Goal: Task Accomplishment & Management: Manage account settings

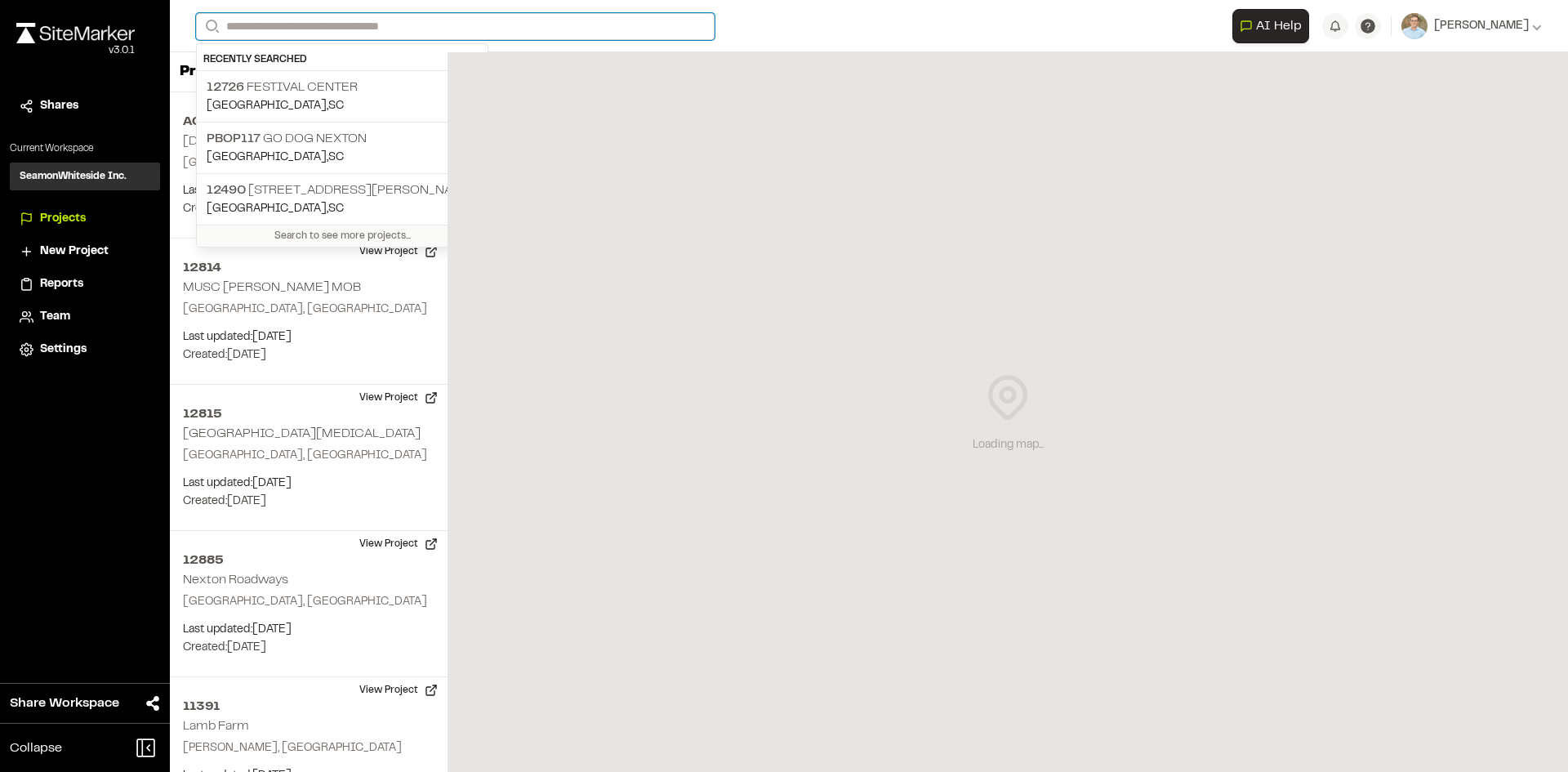
click at [330, 22] on input "Search" at bounding box center [455, 27] width 519 height 27
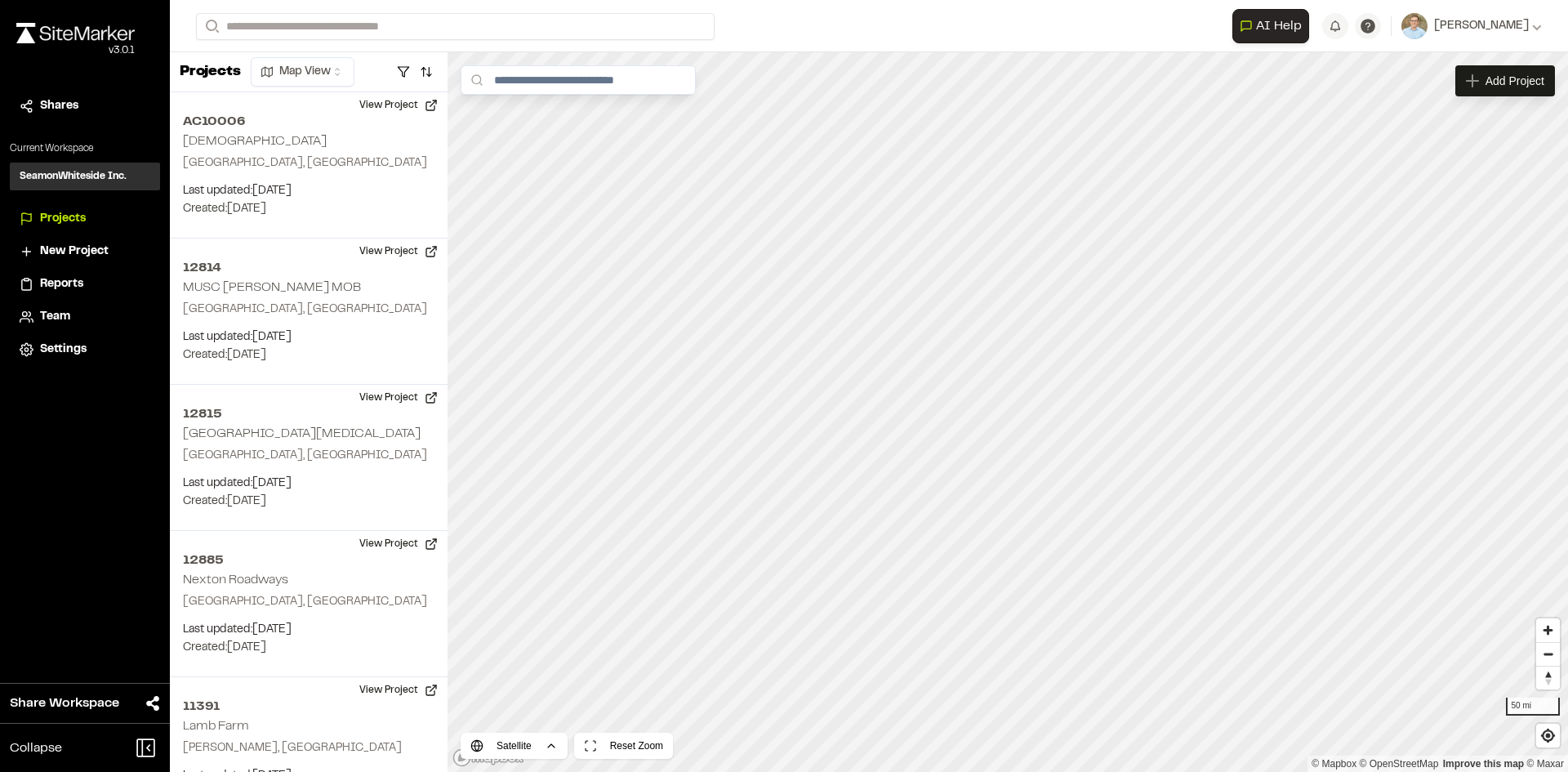
click at [301, 89] on p "12726 Festival Center" at bounding box center [342, 87] width 271 height 19
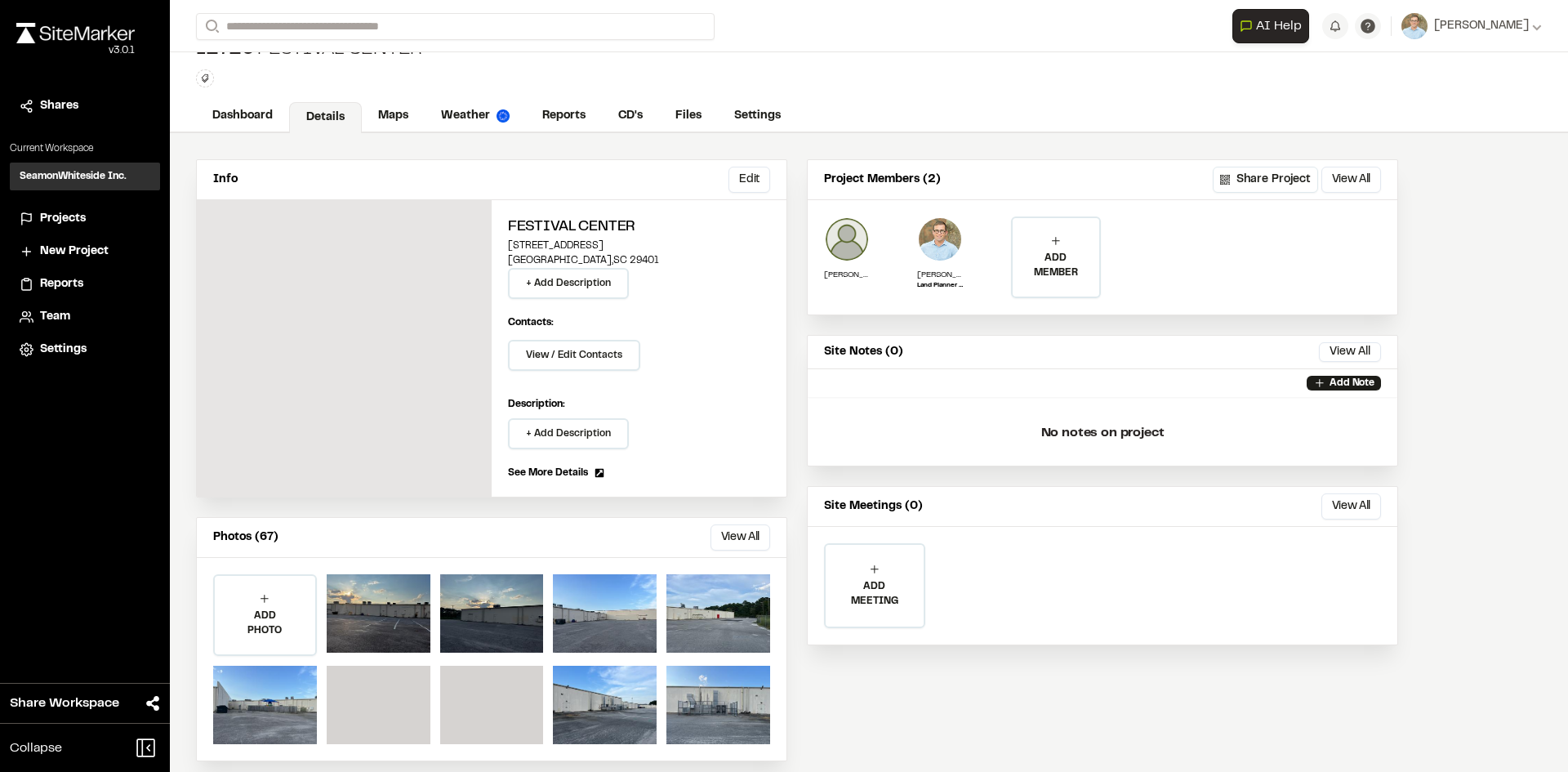
scroll to position [44, 0]
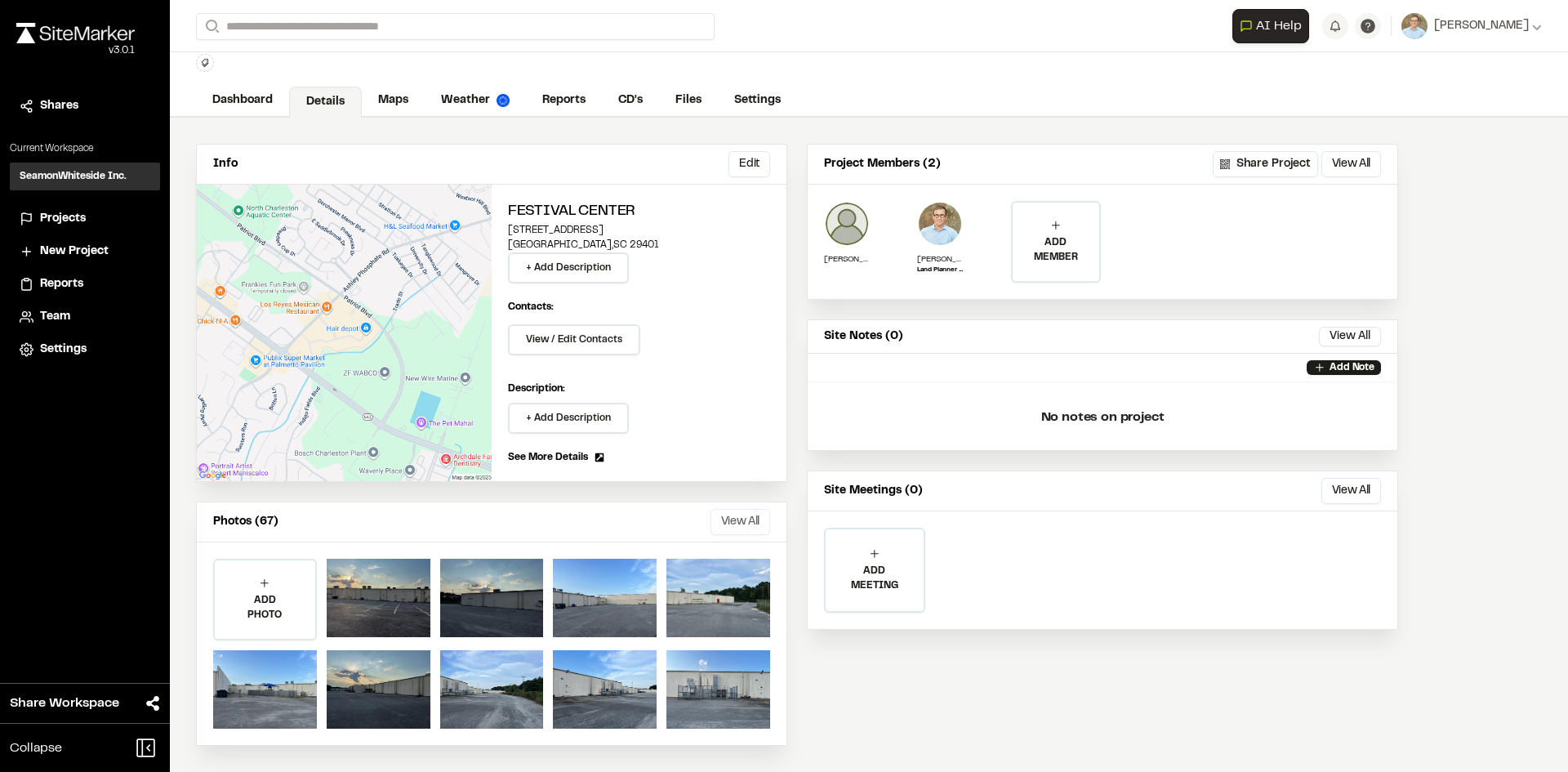
click at [740, 514] on button "View All" at bounding box center [740, 521] width 59 height 26
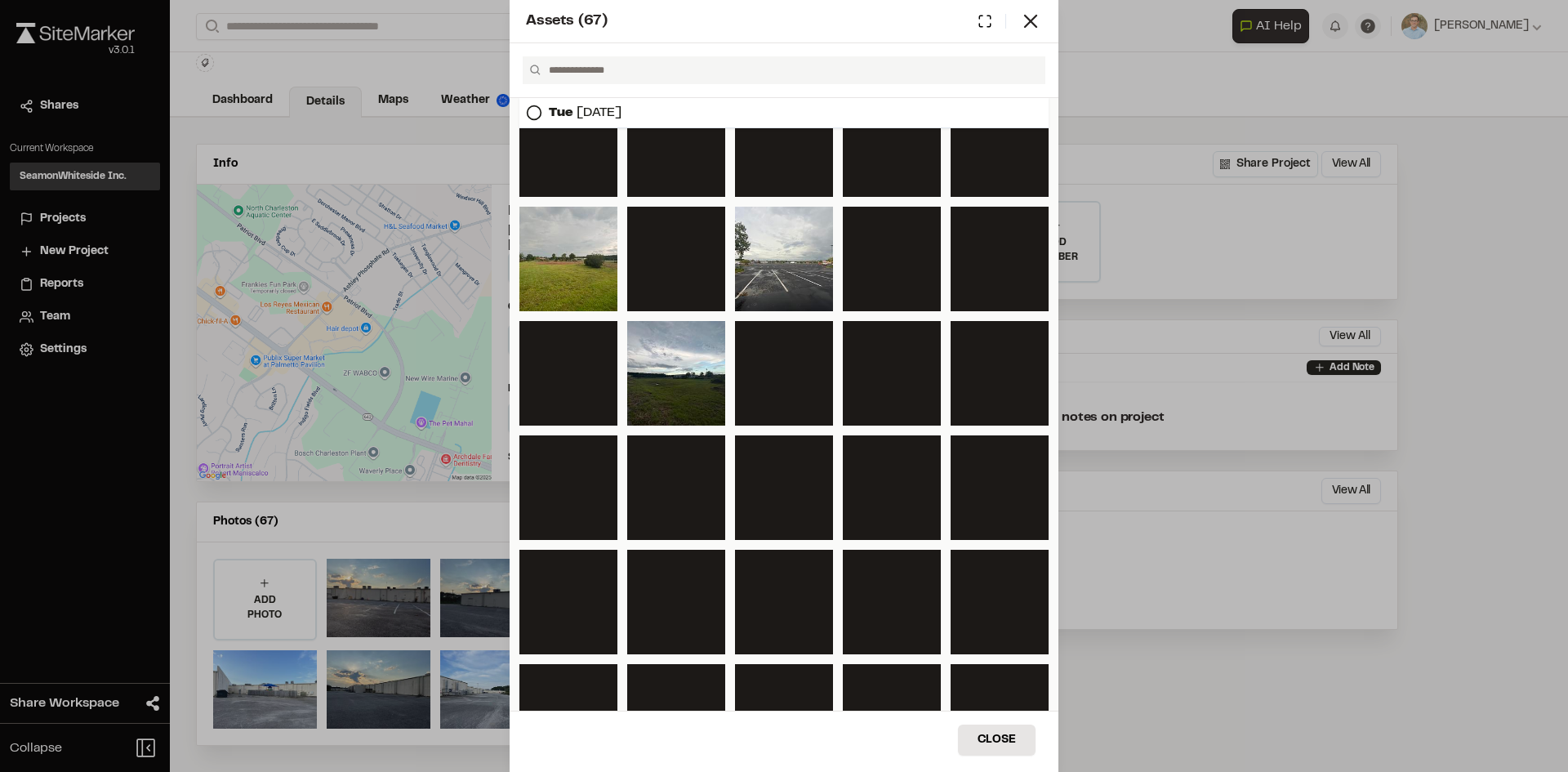
scroll to position [1204, 0]
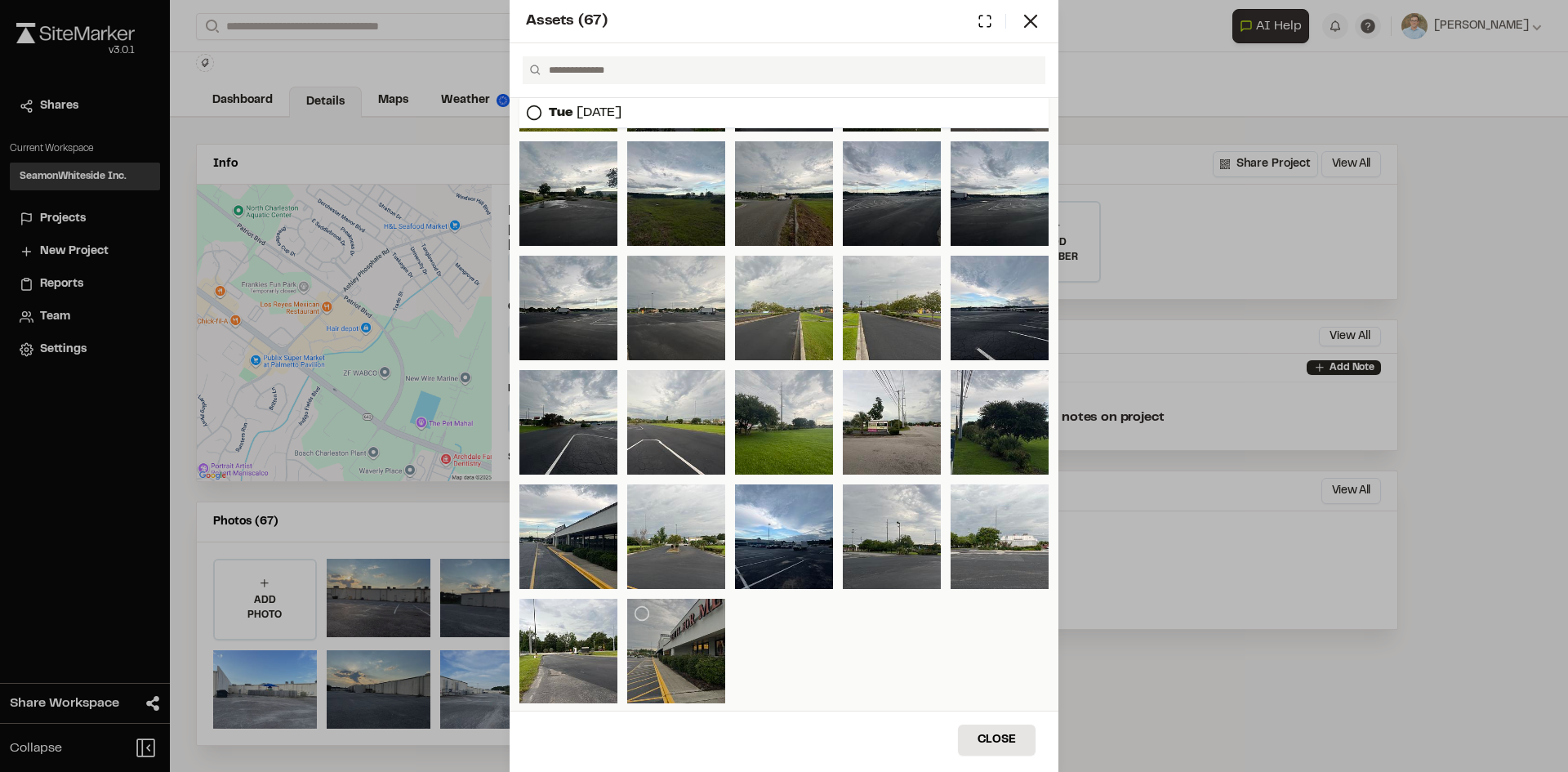
click at [683, 619] on div at bounding box center [676, 651] width 98 height 105
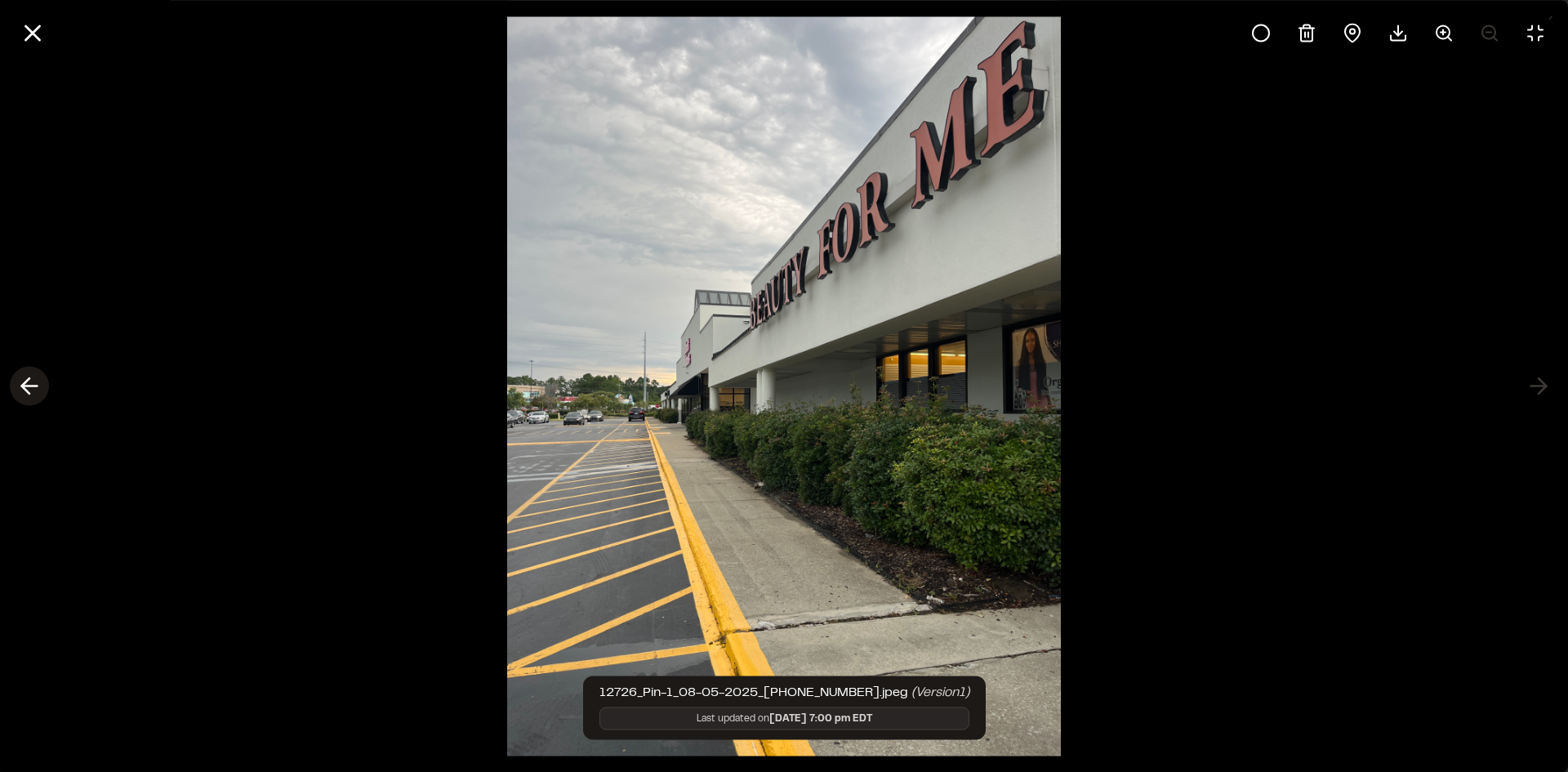
click at [23, 386] on polyline at bounding box center [25, 386] width 8 height 16
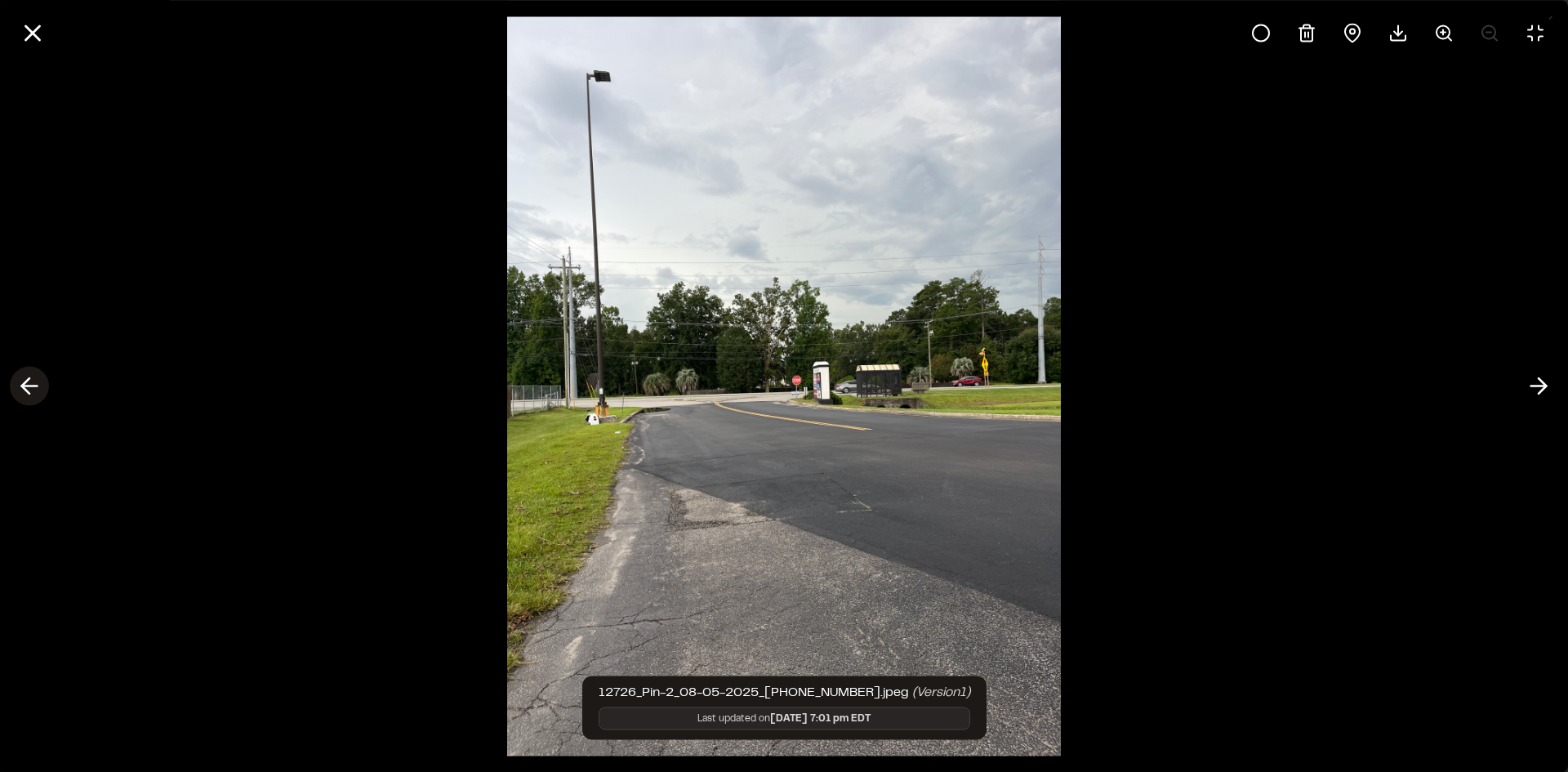
click at [23, 386] on polyline at bounding box center [25, 386] width 8 height 16
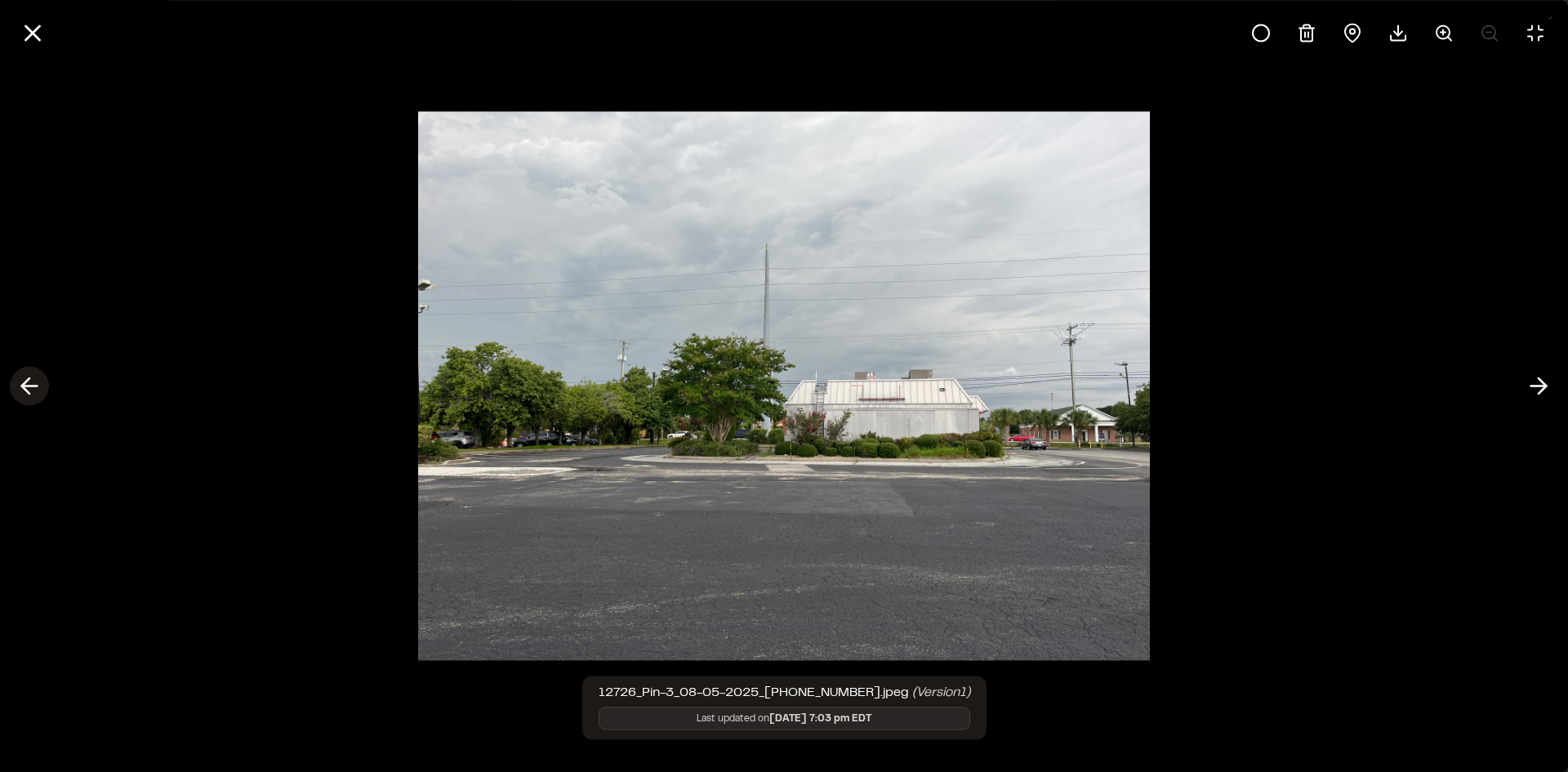
click at [25, 386] on line at bounding box center [29, 386] width 16 height 0
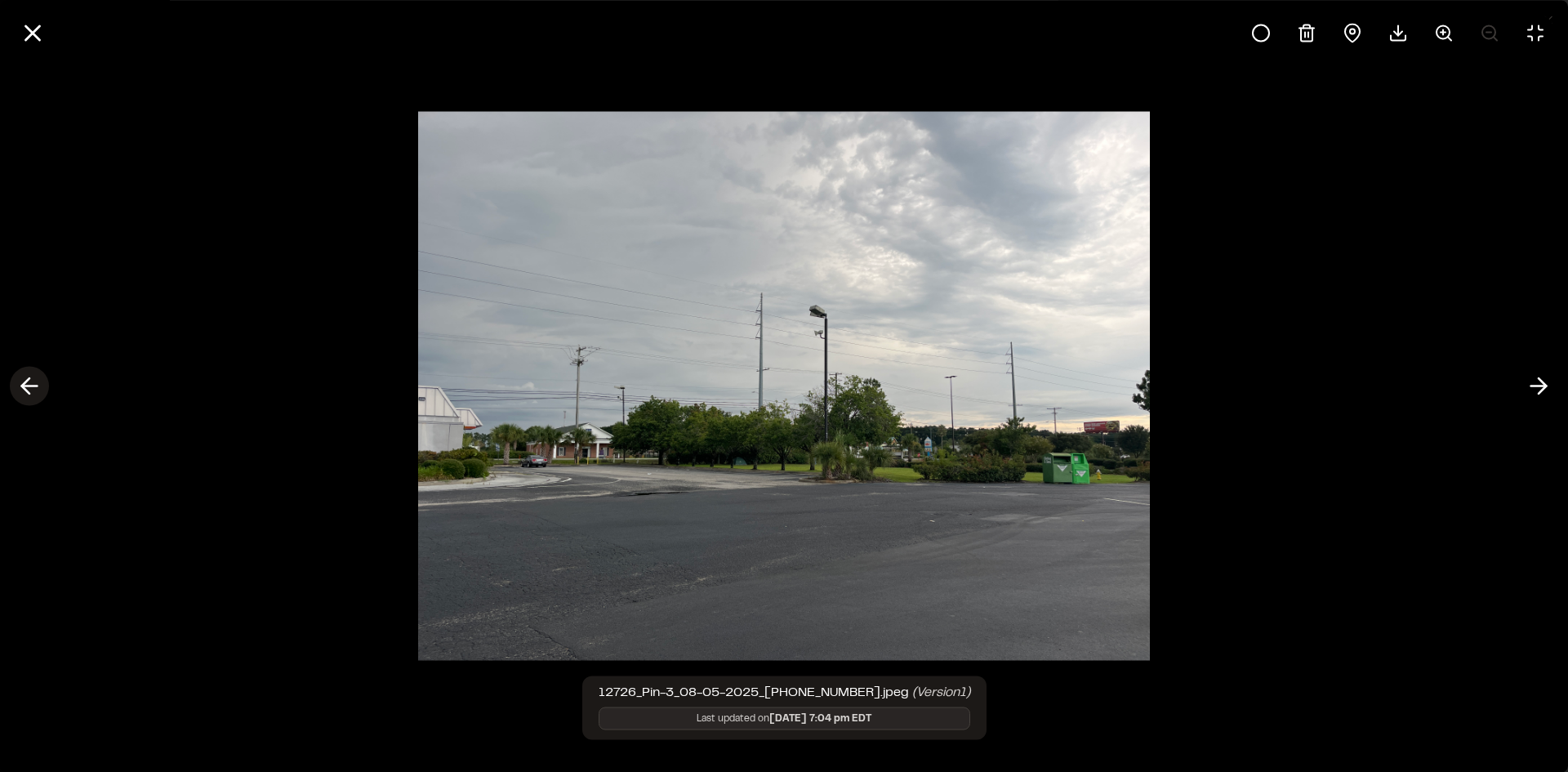
click at [25, 386] on line at bounding box center [29, 386] width 16 height 0
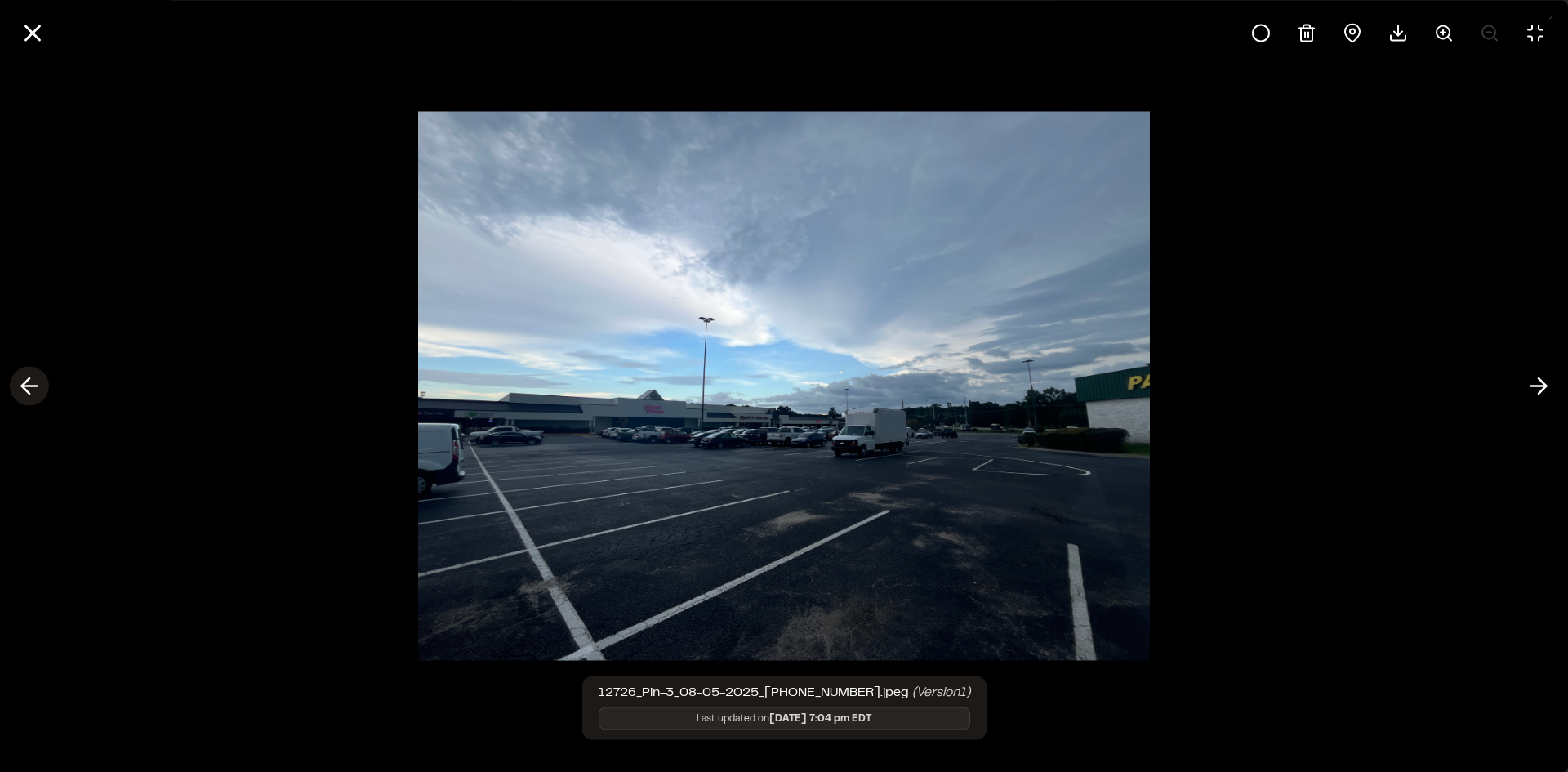
click at [25, 386] on line at bounding box center [29, 386] width 16 height 0
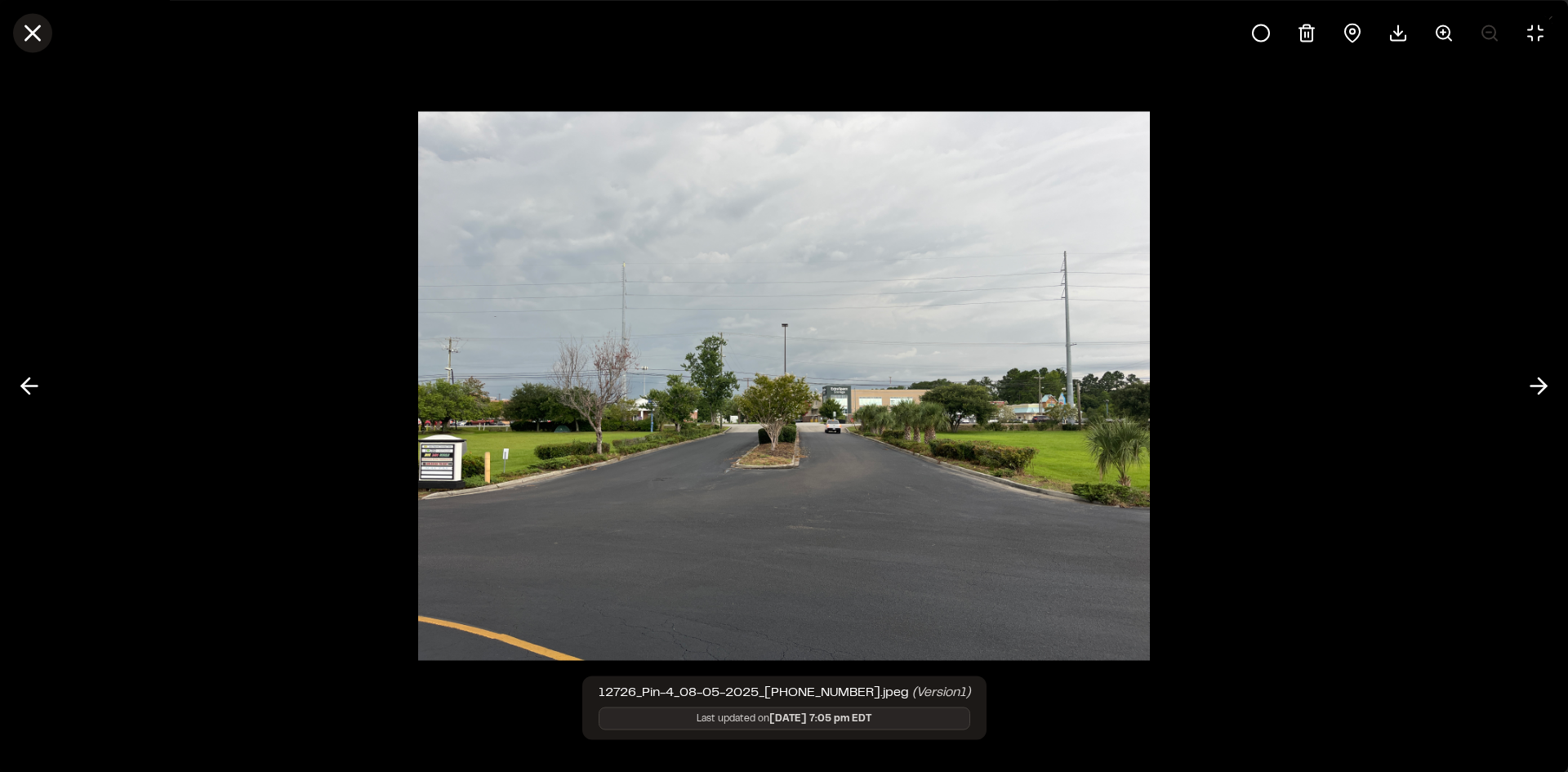
click at [24, 38] on icon at bounding box center [32, 32] width 28 height 28
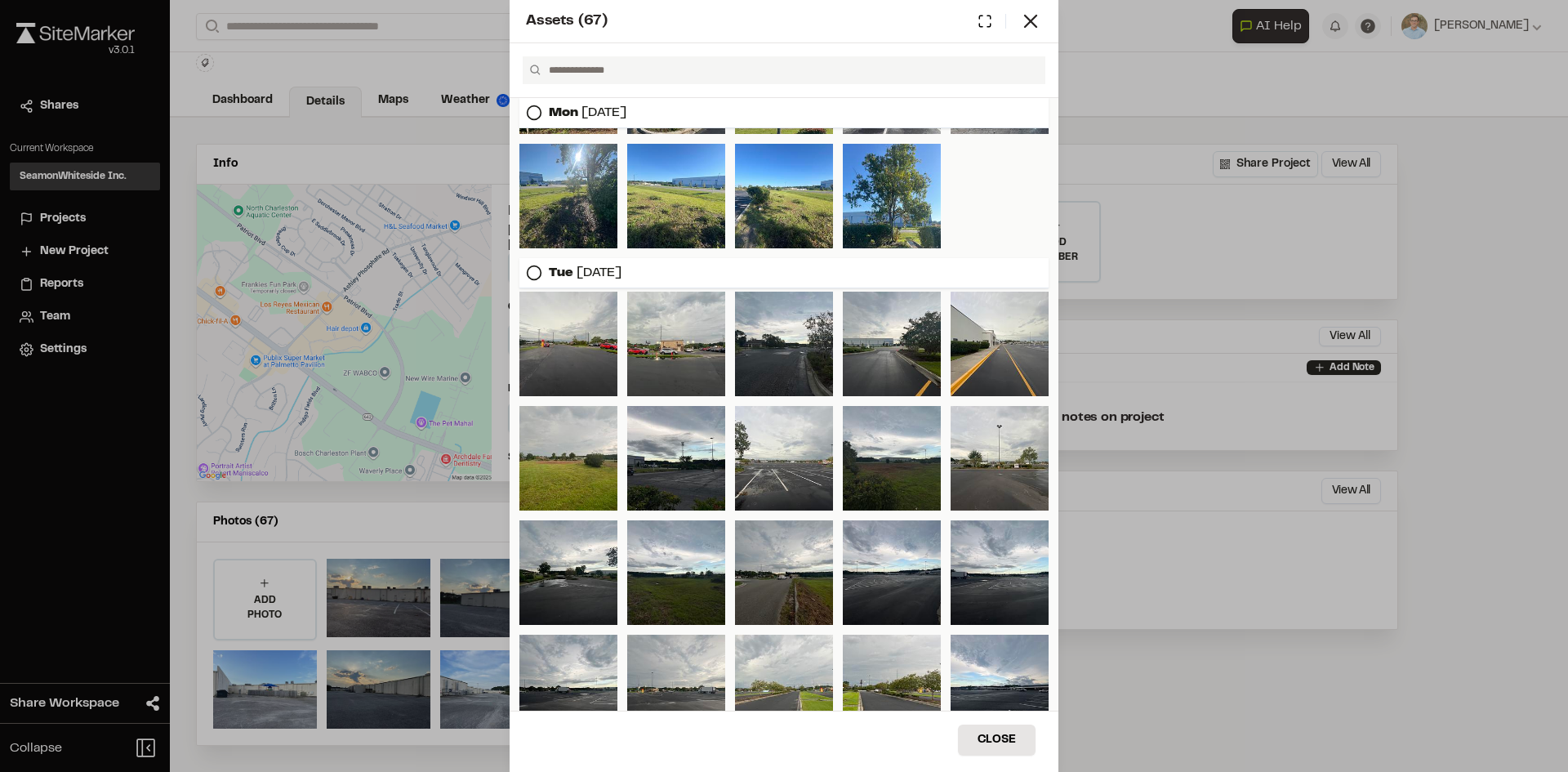
scroll to position [795, 0]
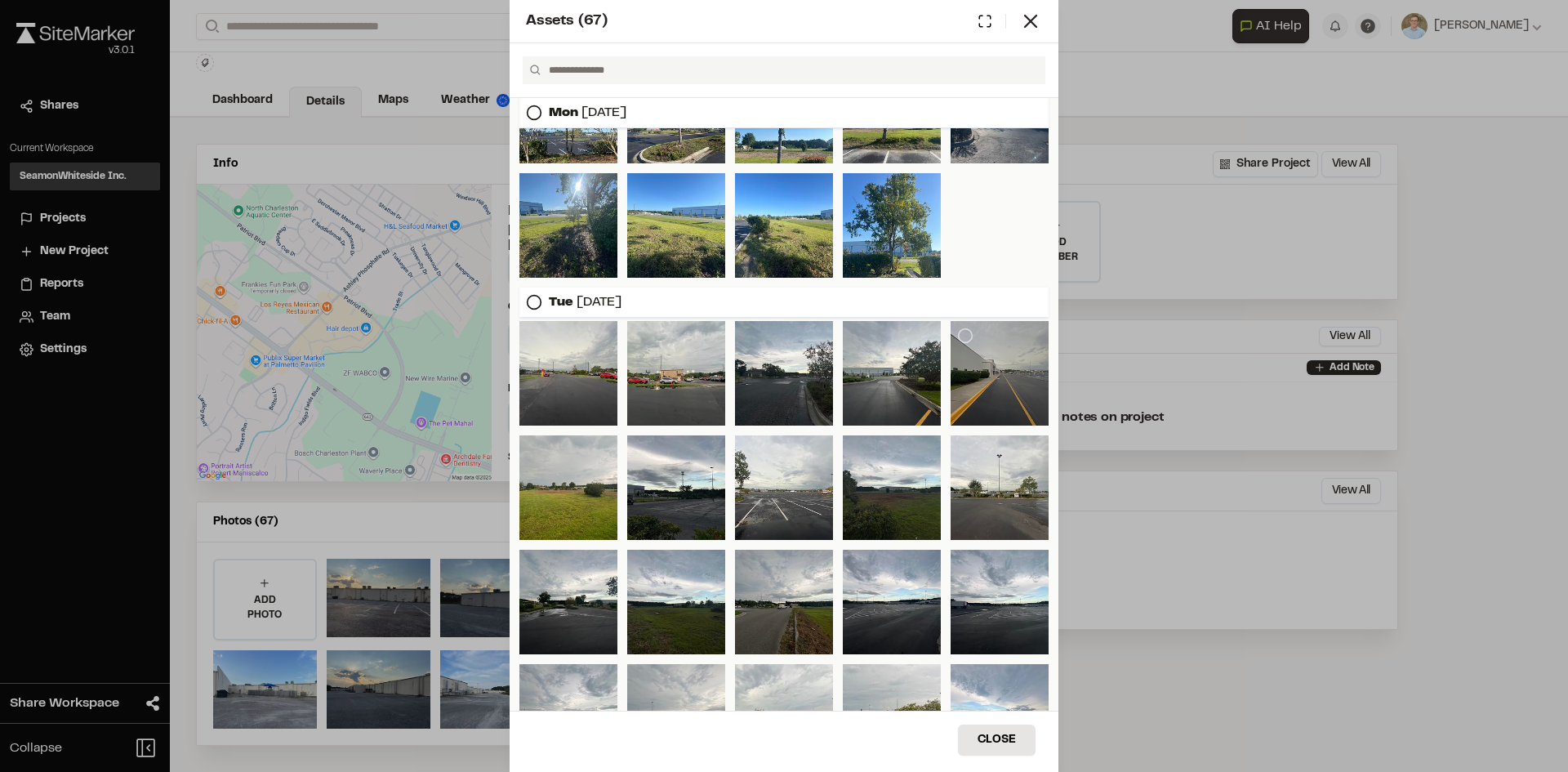
click at [971, 363] on div at bounding box center [999, 373] width 98 height 105
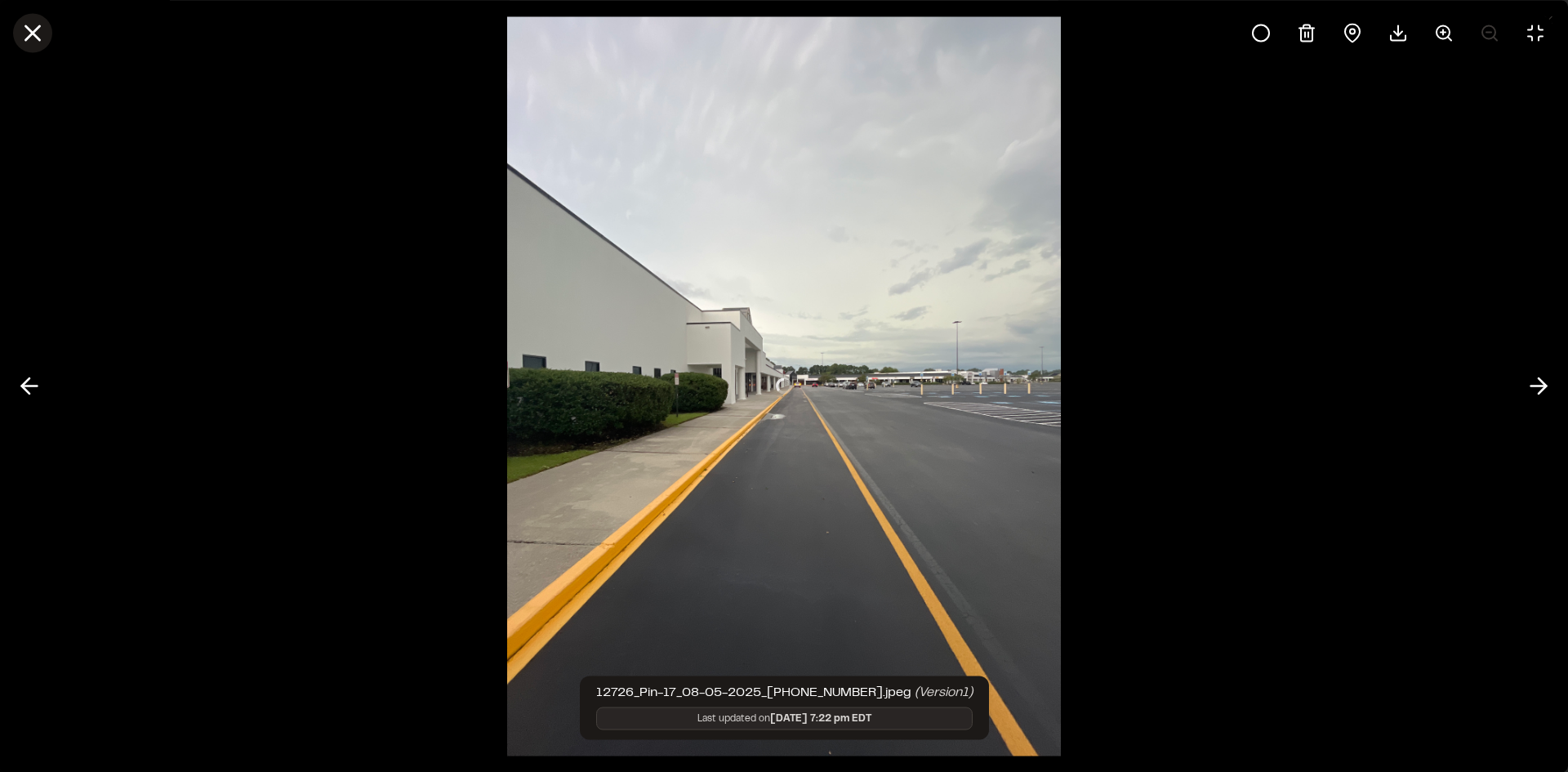
click at [35, 34] on line at bounding box center [33, 33] width 14 height 14
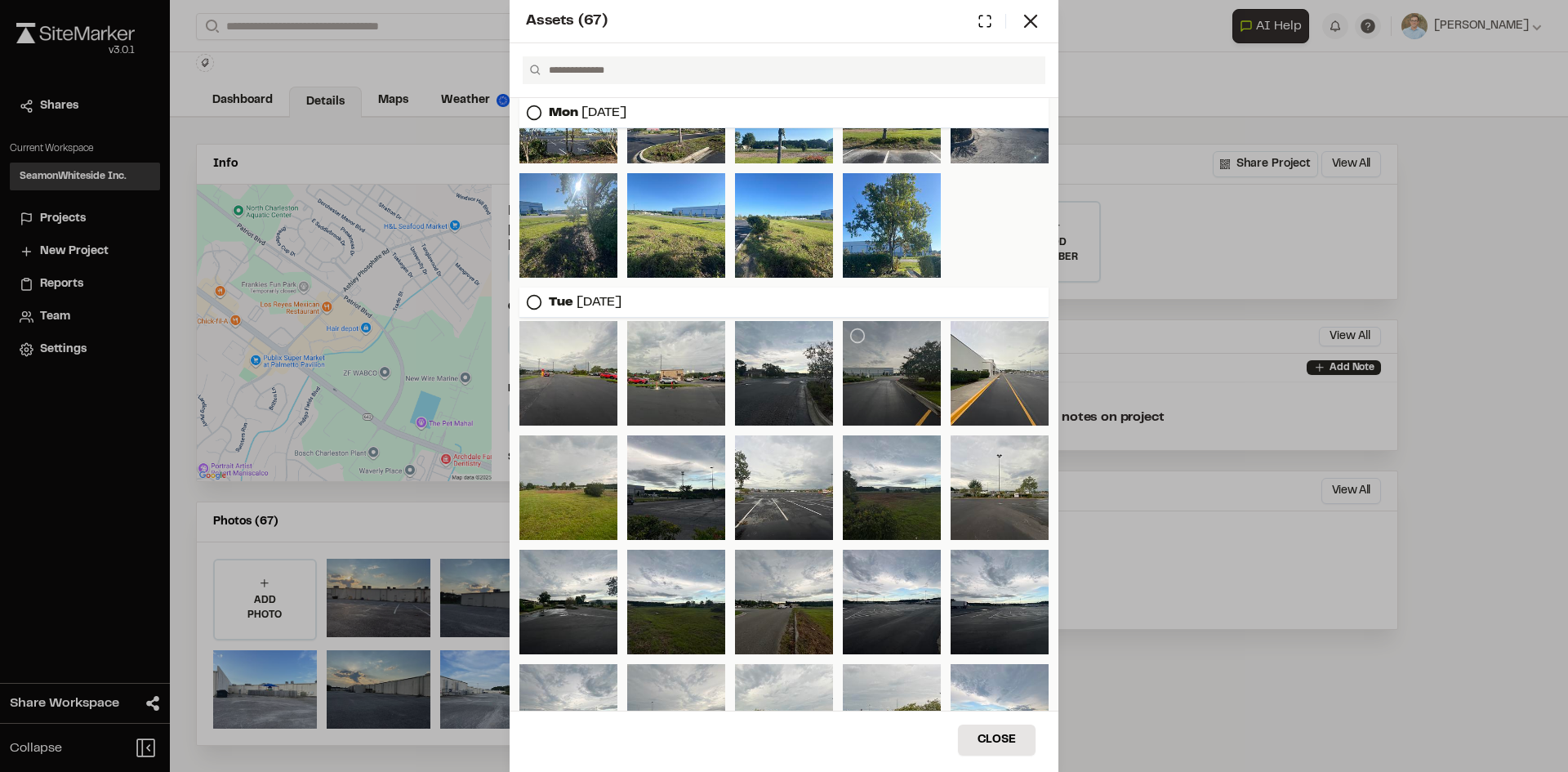
click at [878, 371] on div at bounding box center [891, 373] width 98 height 105
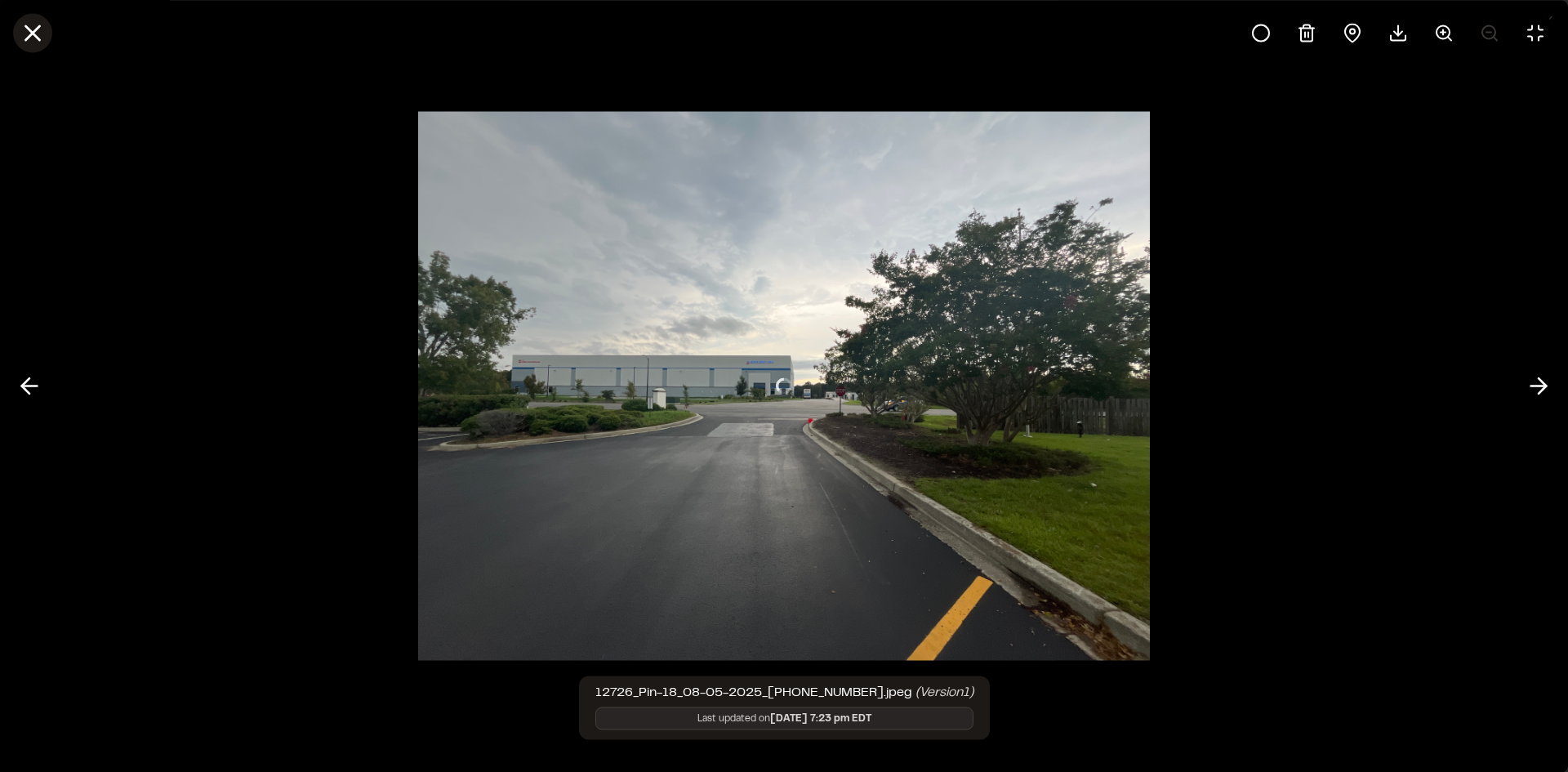
click at [30, 37] on line at bounding box center [33, 33] width 14 height 14
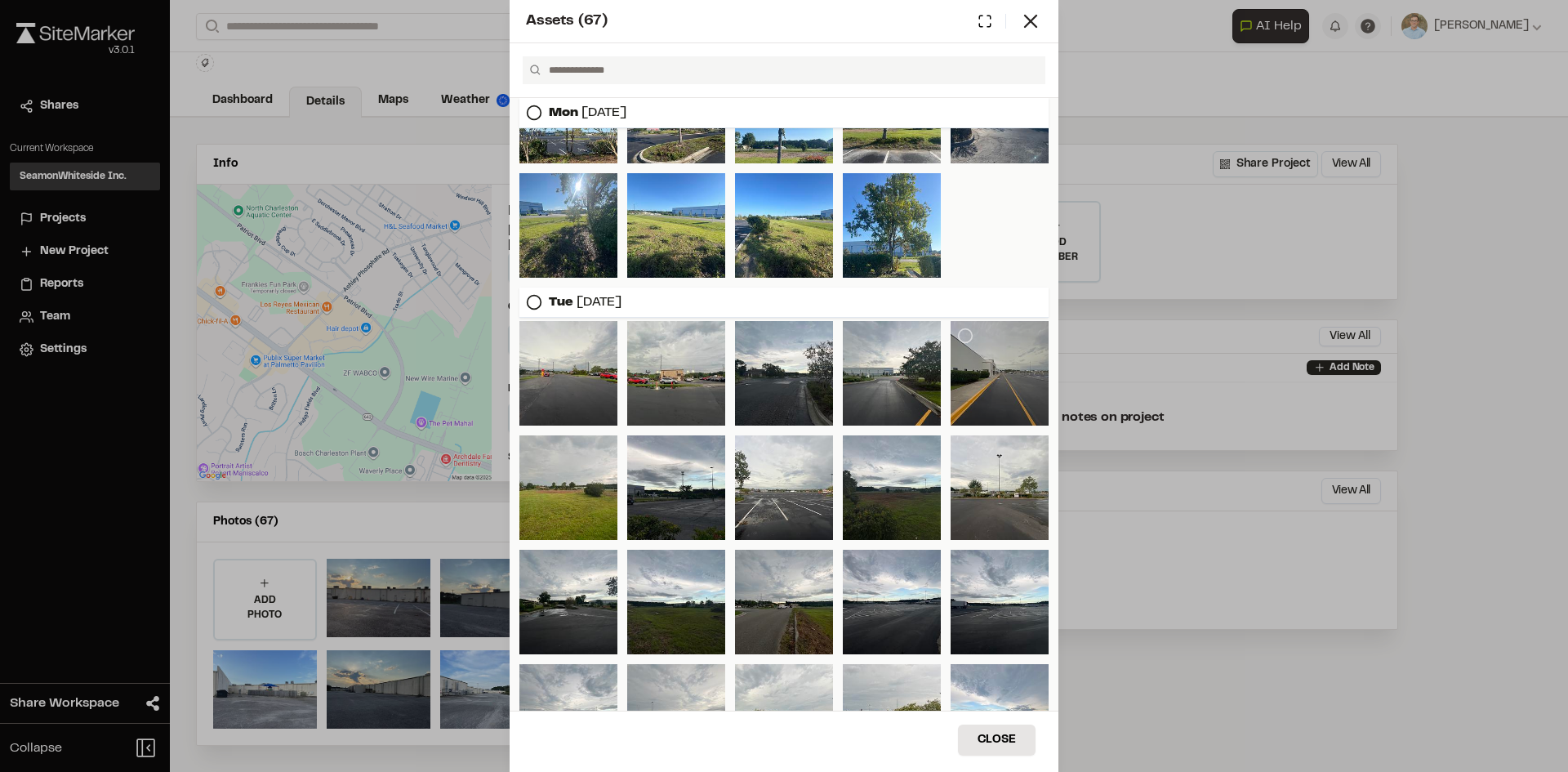
click at [965, 382] on div at bounding box center [999, 373] width 98 height 105
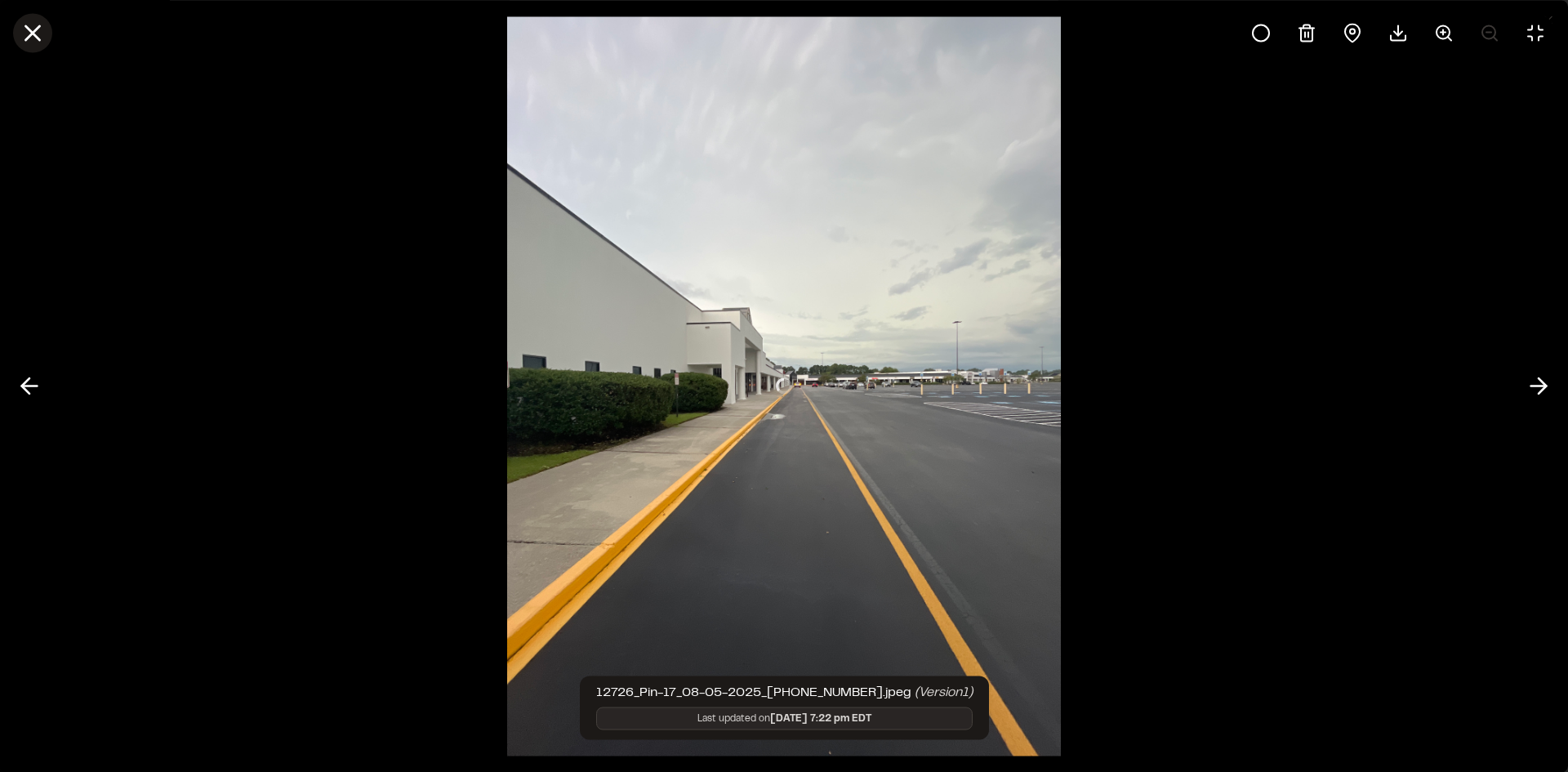
click at [19, 29] on icon at bounding box center [32, 32] width 28 height 28
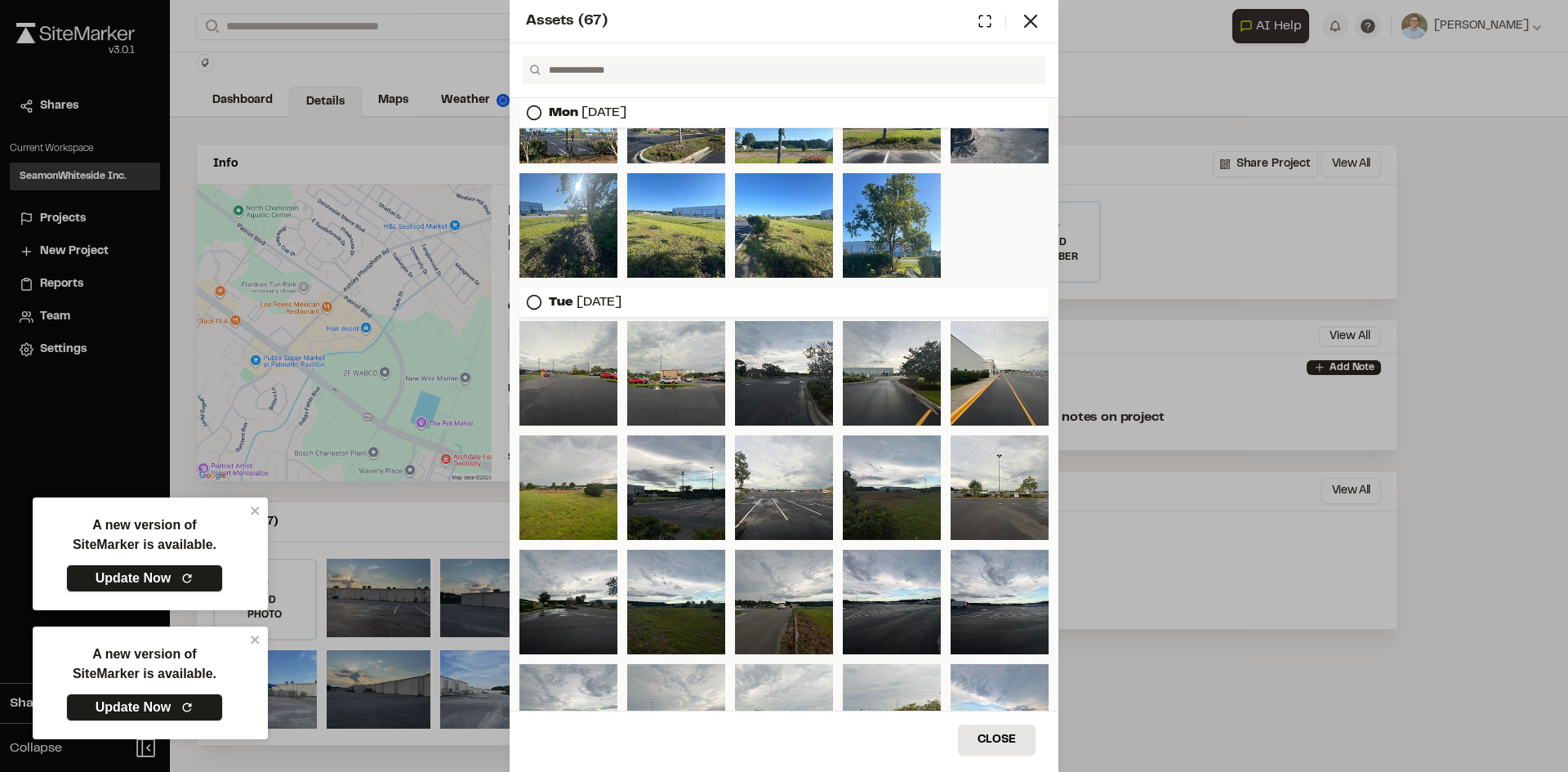
click at [151, 576] on link "Update Now" at bounding box center [144, 578] width 156 height 28
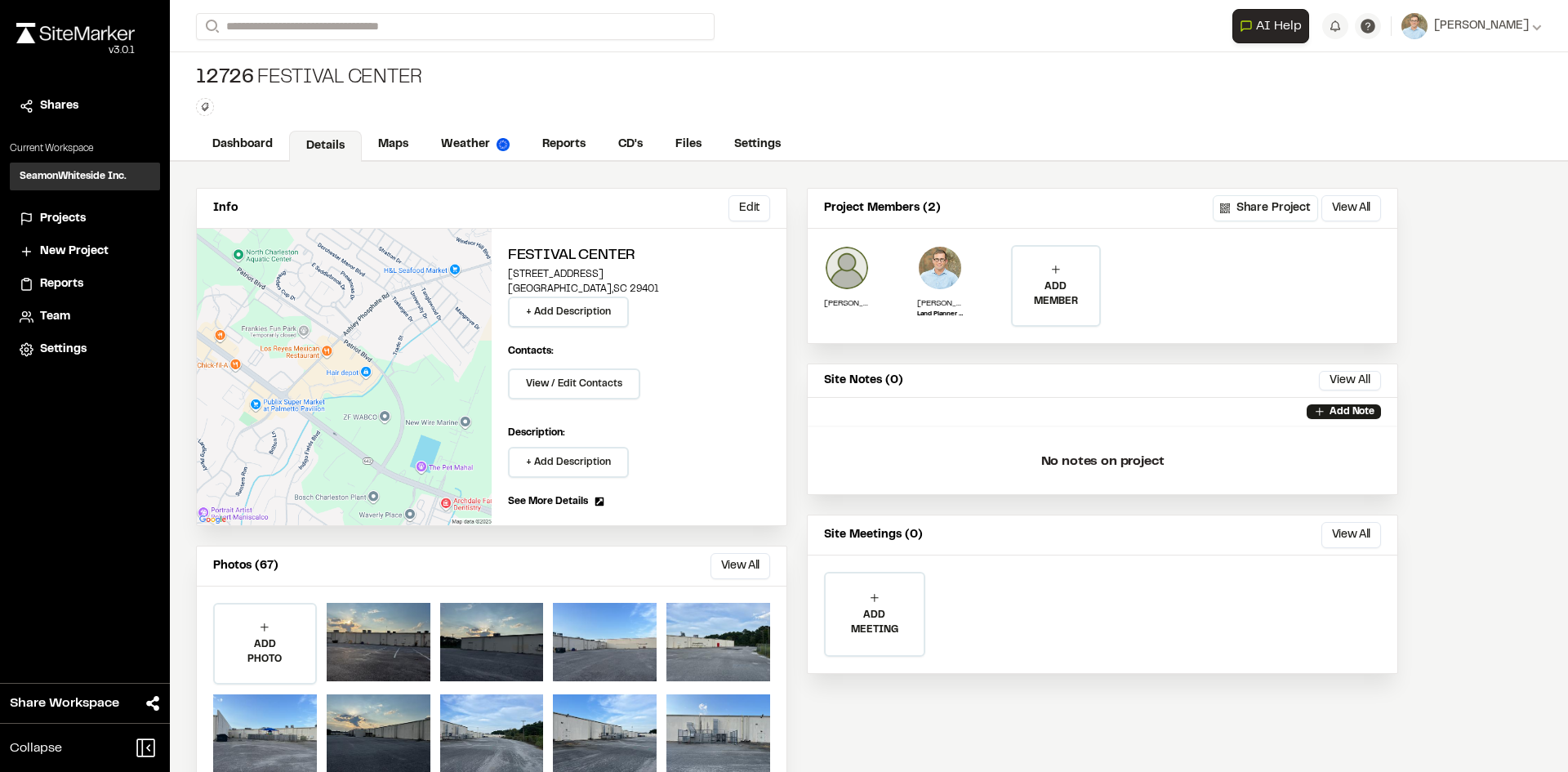
click at [743, 564] on button "View All" at bounding box center [740, 565] width 59 height 26
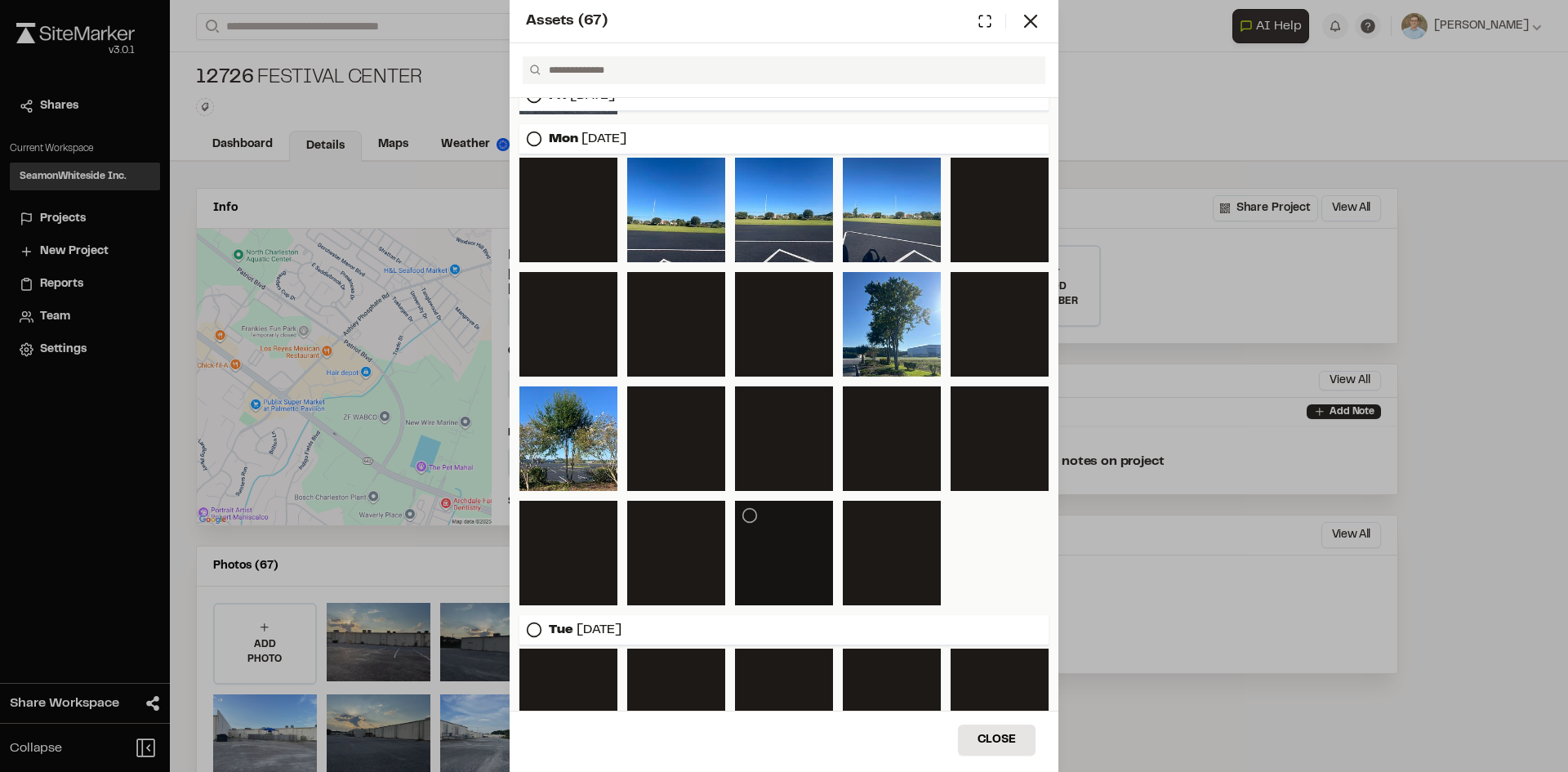
scroll to position [795, 0]
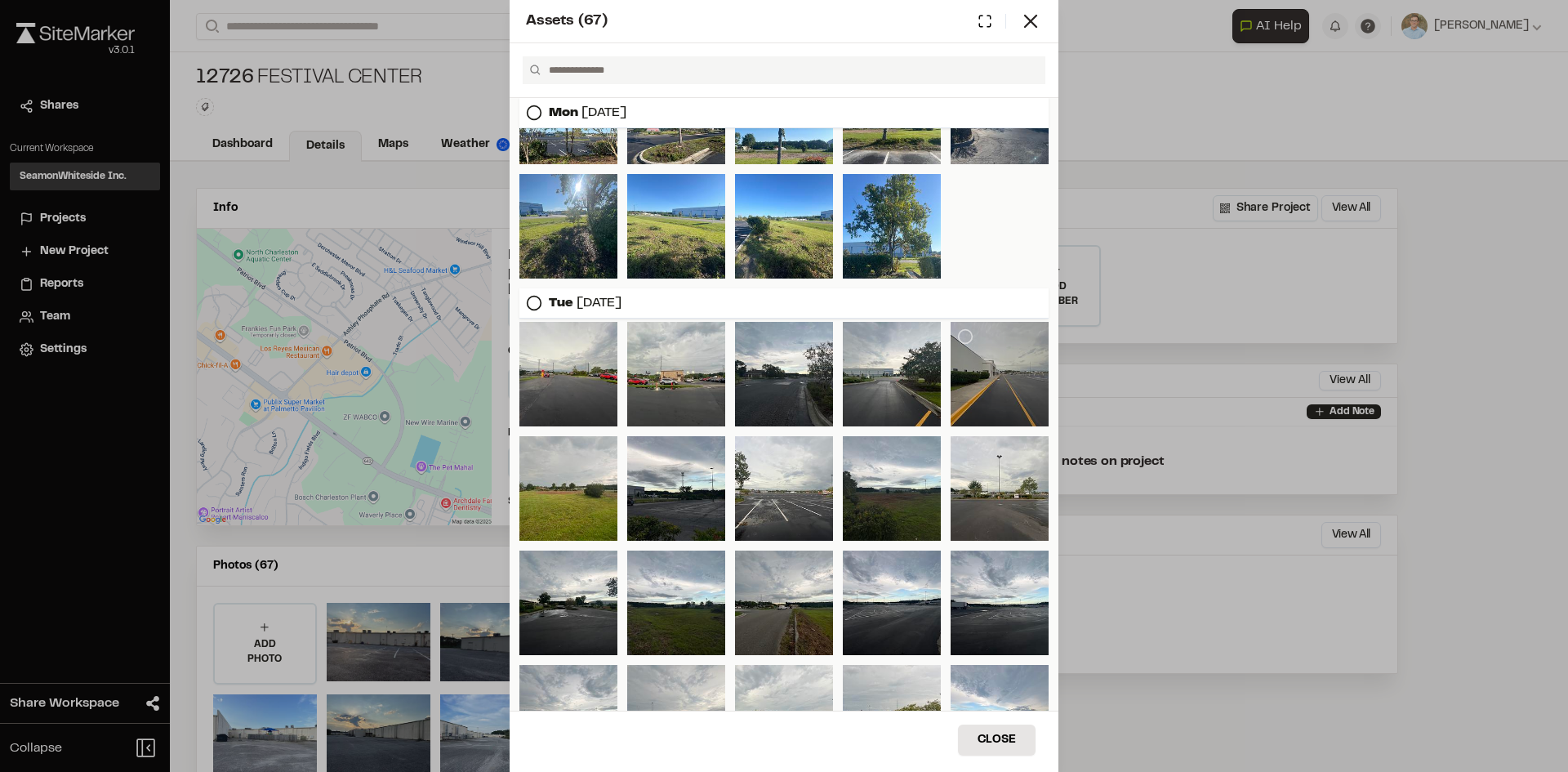
click at [1007, 391] on div at bounding box center [999, 374] width 98 height 105
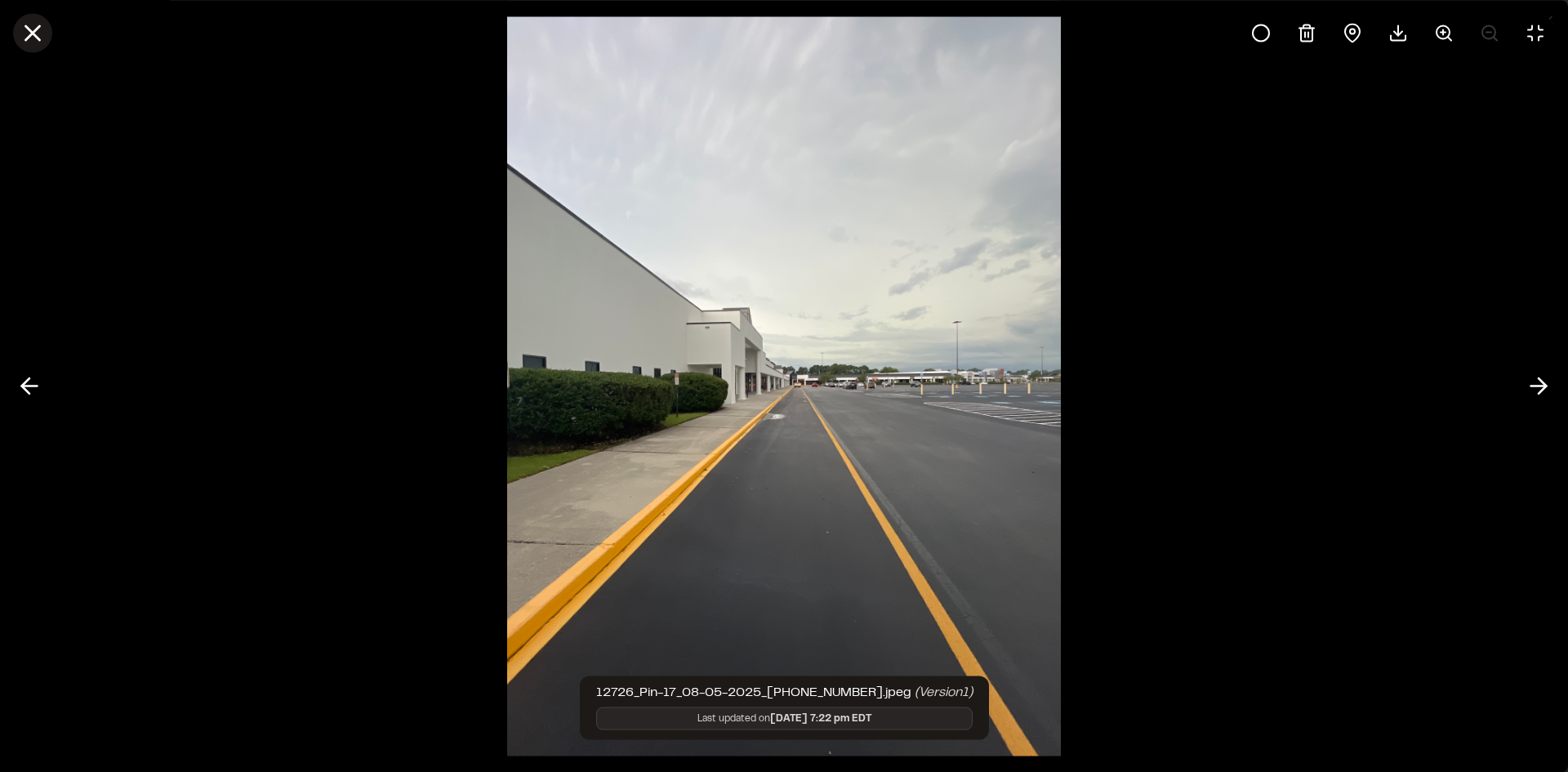
click at [44, 34] on icon at bounding box center [32, 32] width 28 height 28
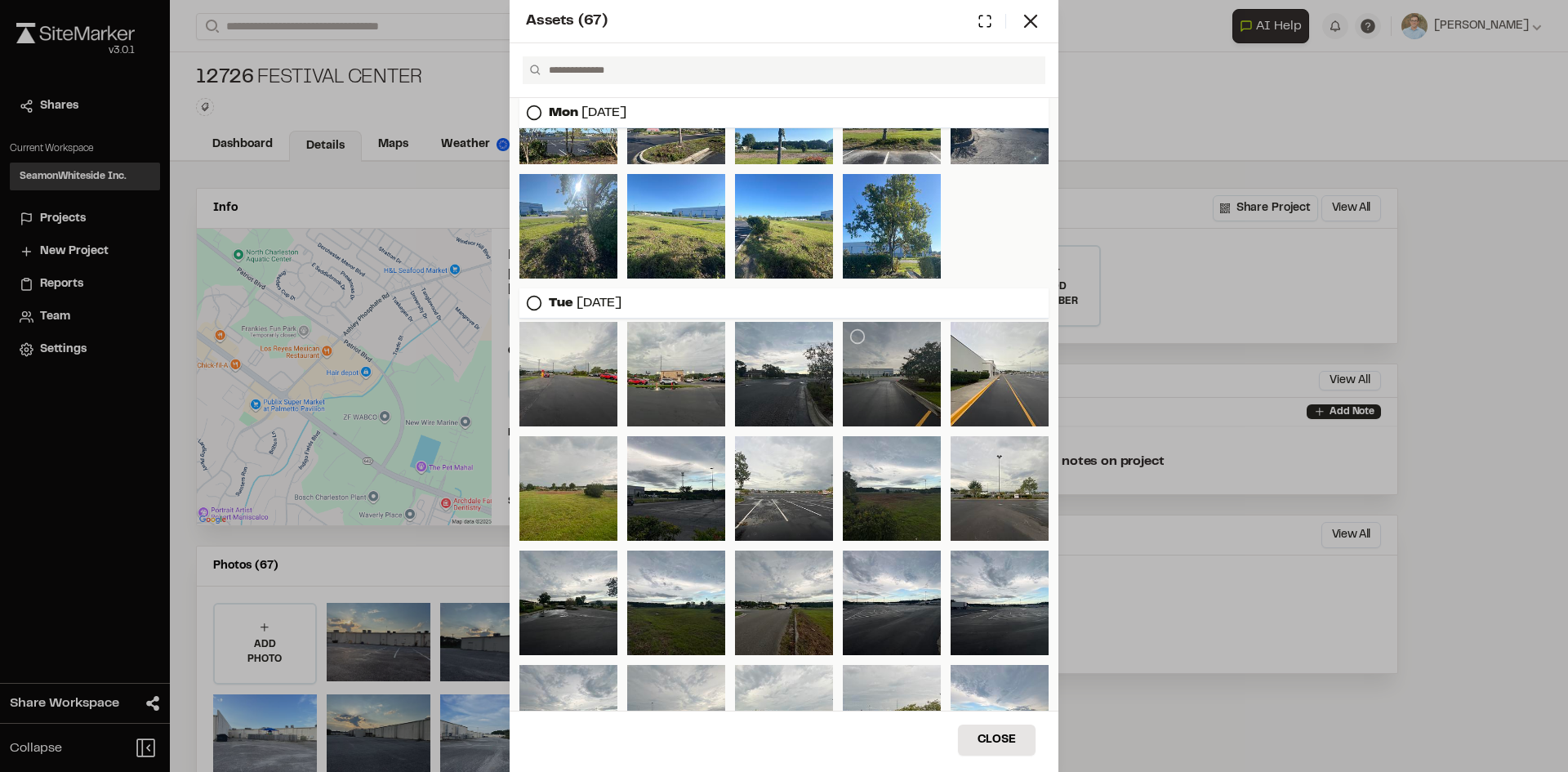
click at [899, 370] on div at bounding box center [891, 374] width 98 height 105
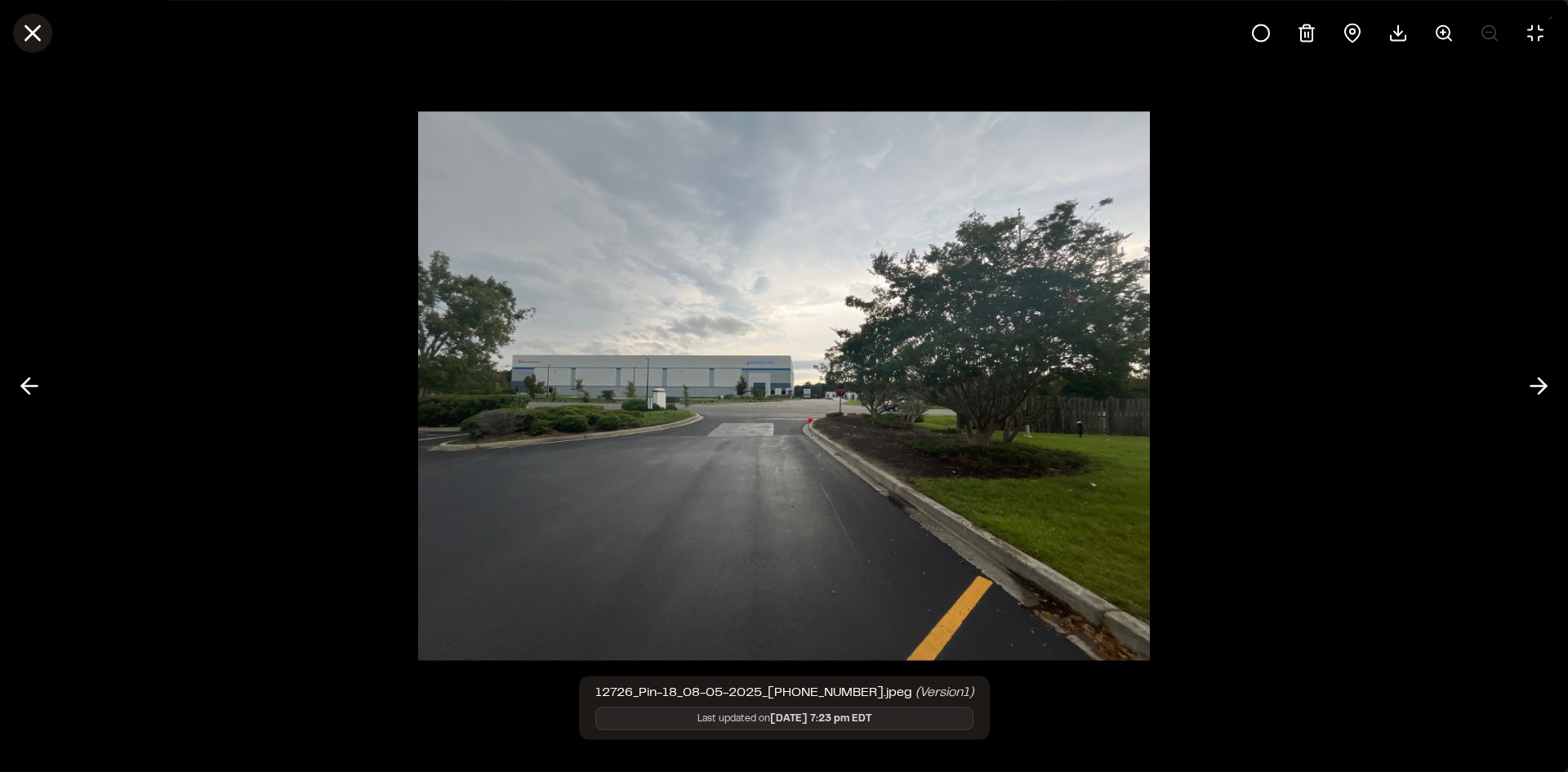
click at [33, 33] on line at bounding box center [33, 33] width 14 height 14
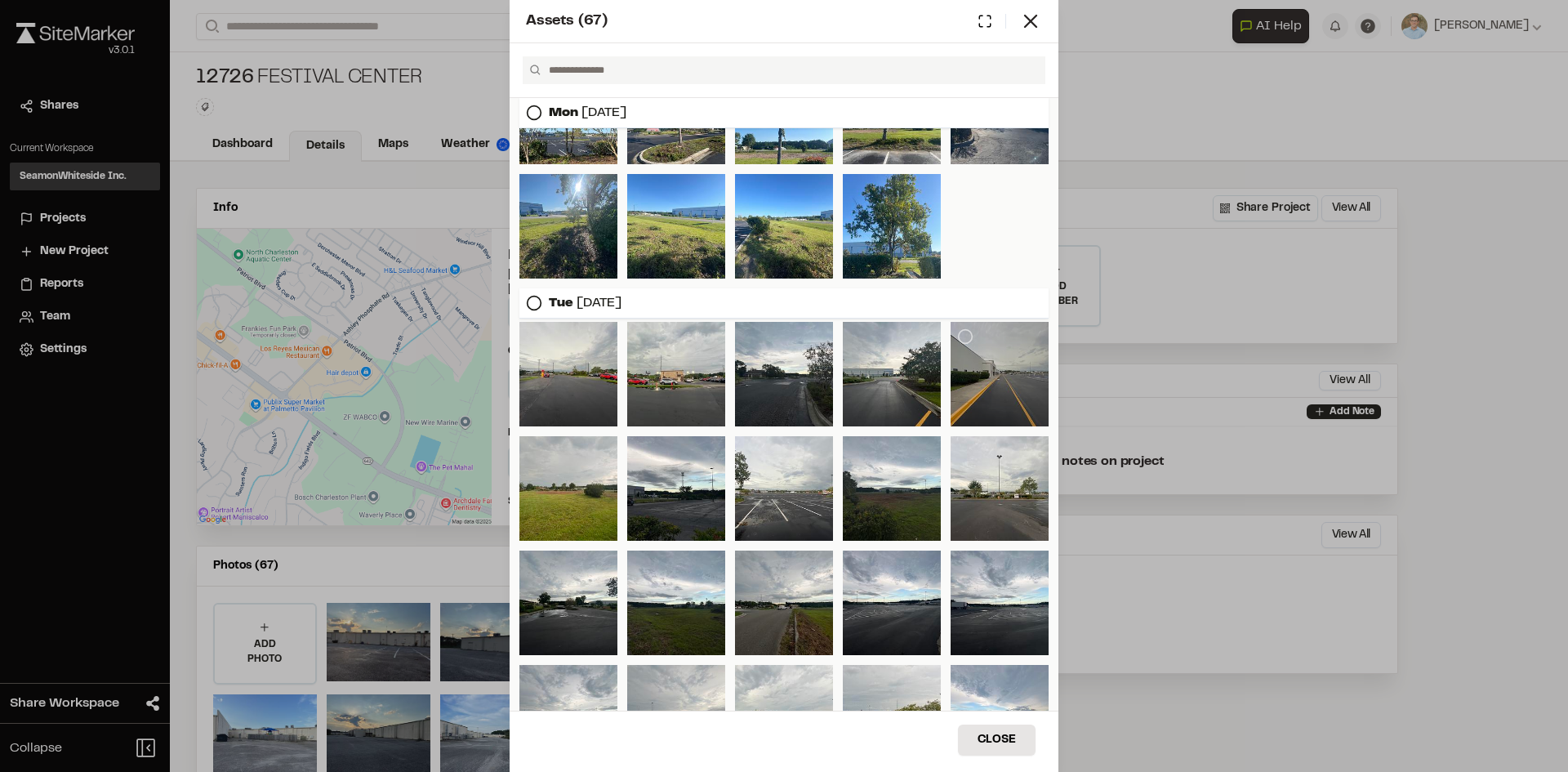
click at [987, 385] on div at bounding box center [999, 374] width 98 height 105
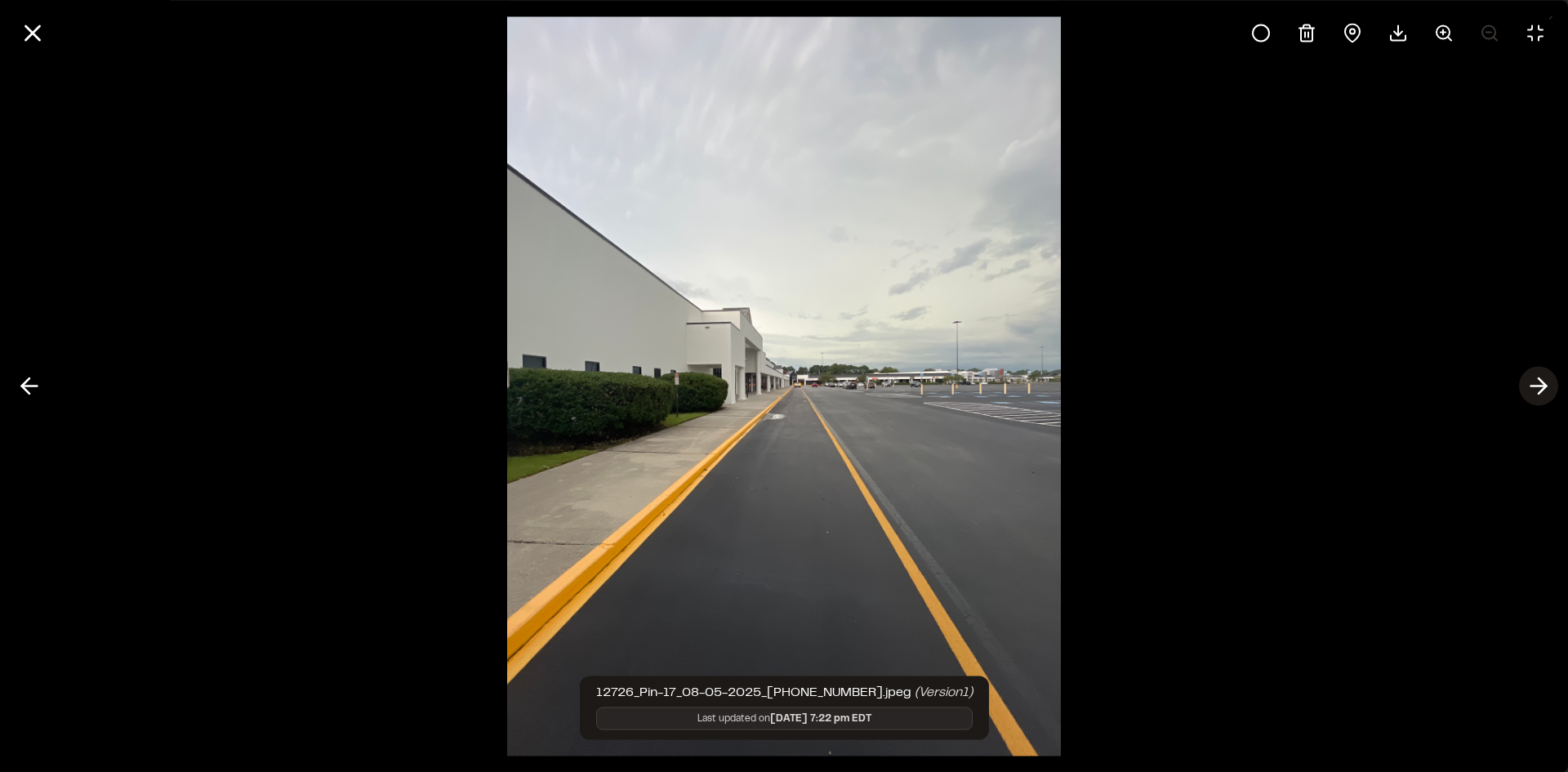
click at [1545, 382] on icon at bounding box center [1539, 386] width 26 height 28
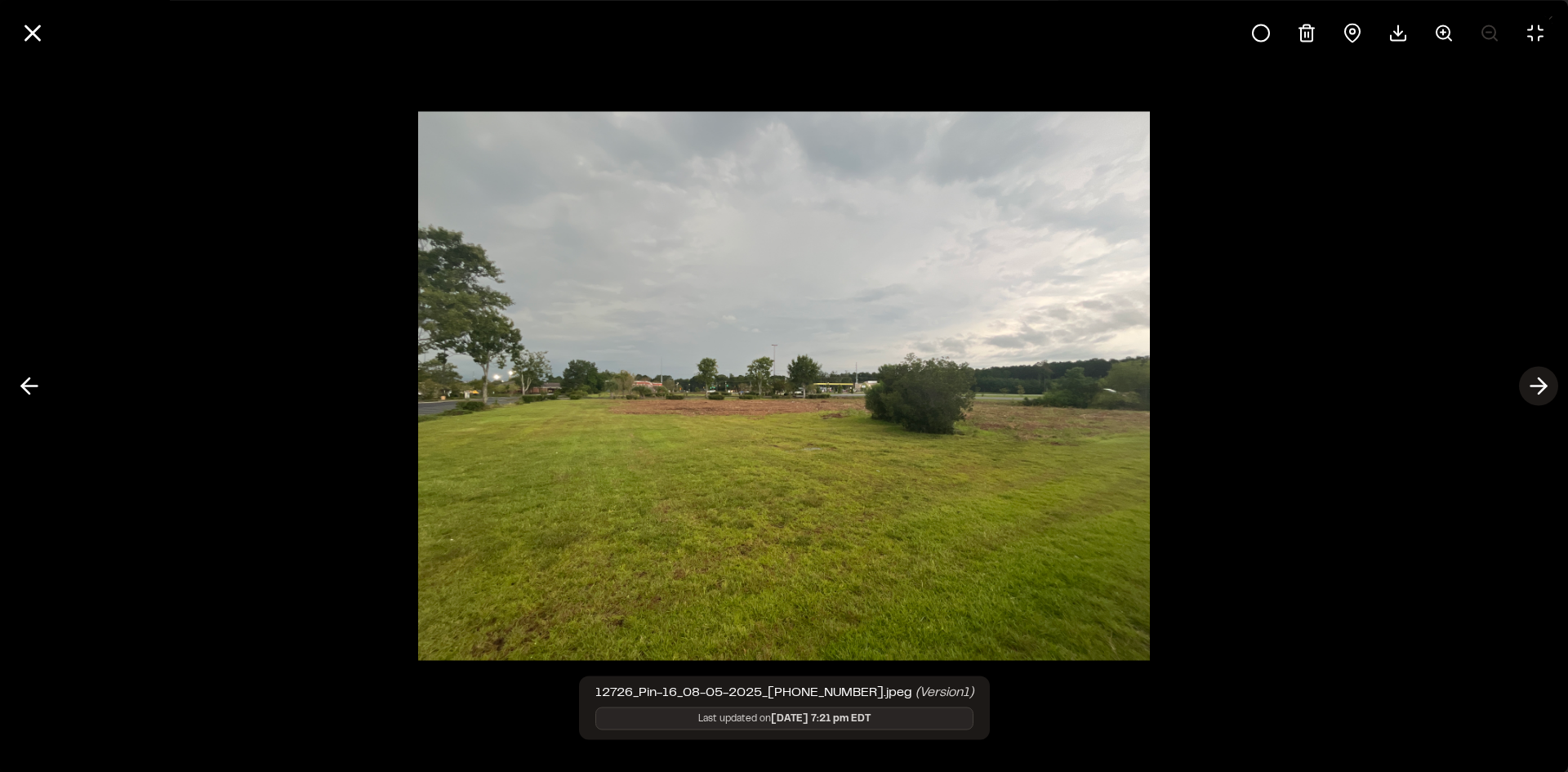
click at [1545, 382] on icon at bounding box center [1539, 386] width 26 height 28
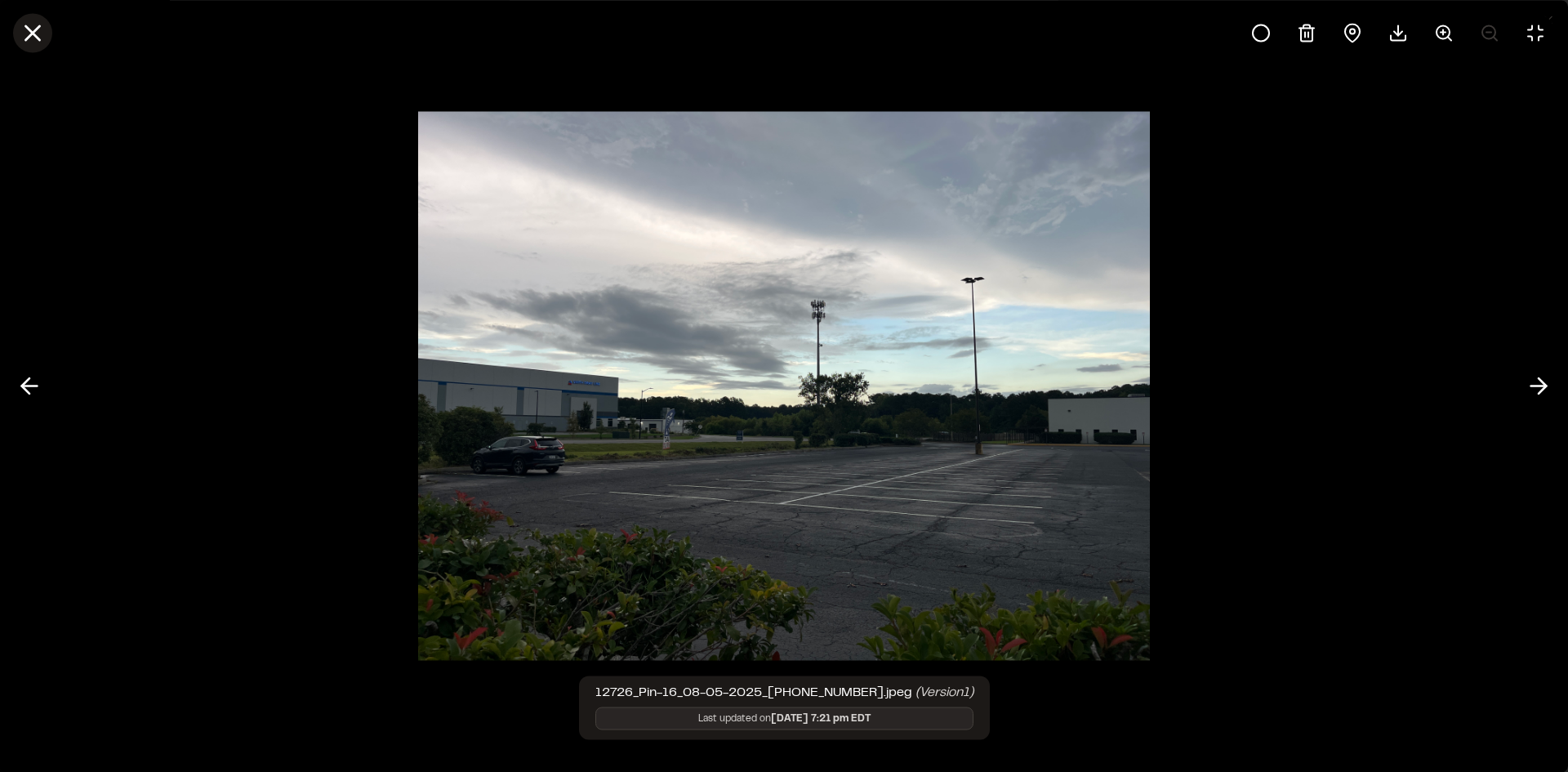
click at [33, 31] on line at bounding box center [33, 33] width 14 height 14
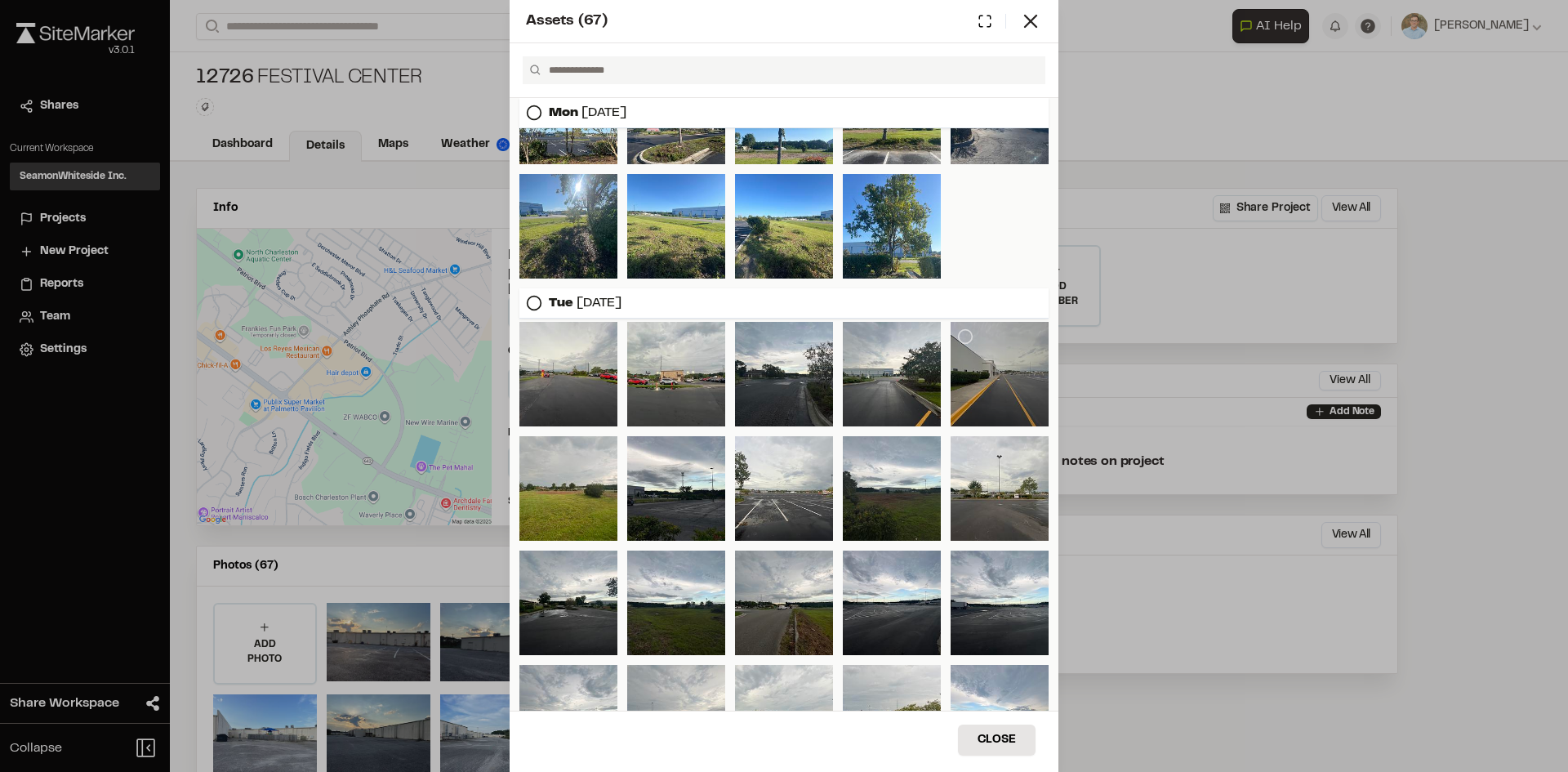
click at [1017, 388] on div at bounding box center [999, 374] width 98 height 105
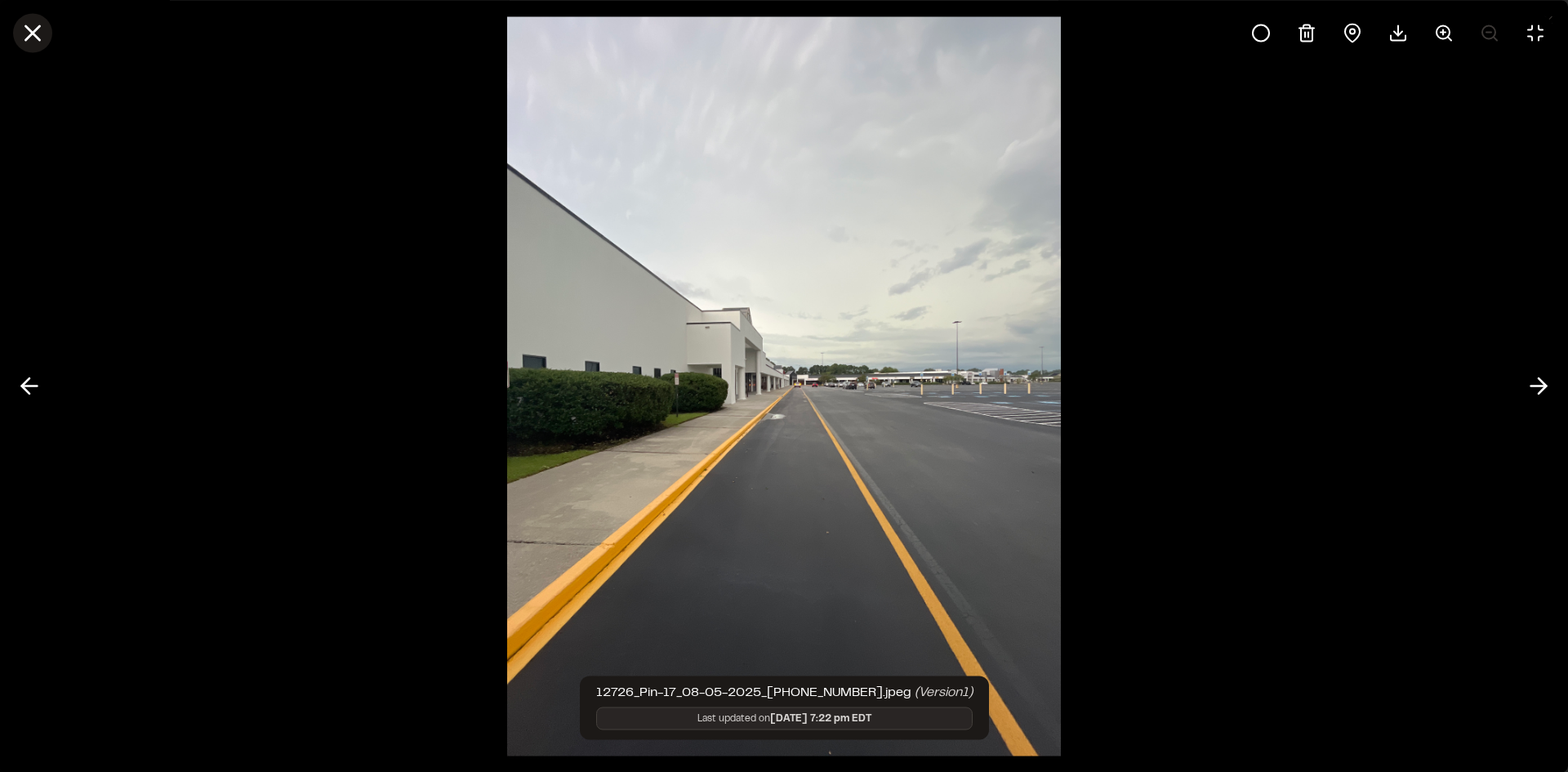
click at [42, 28] on icon at bounding box center [32, 32] width 28 height 28
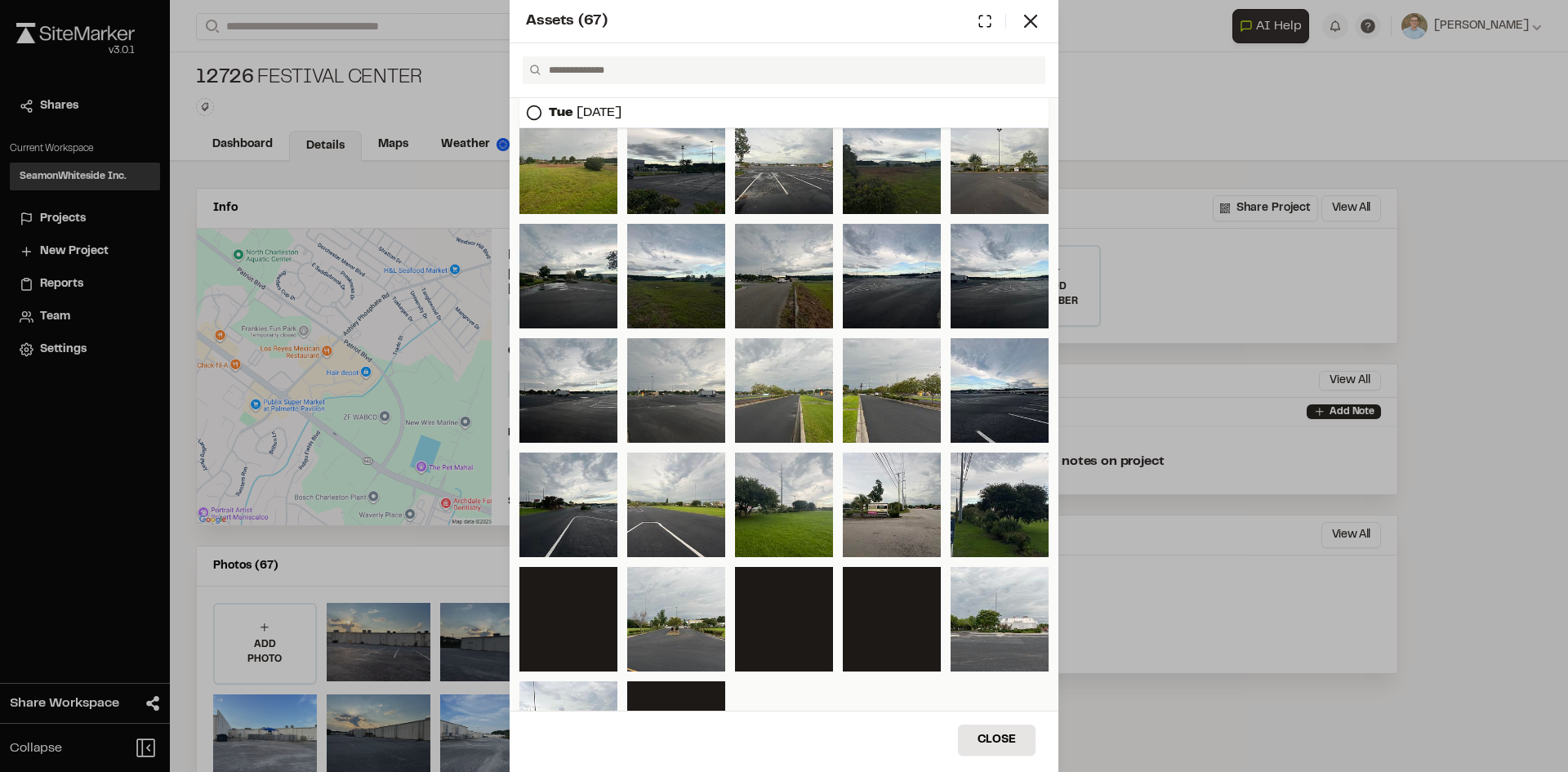
scroll to position [1187, 0]
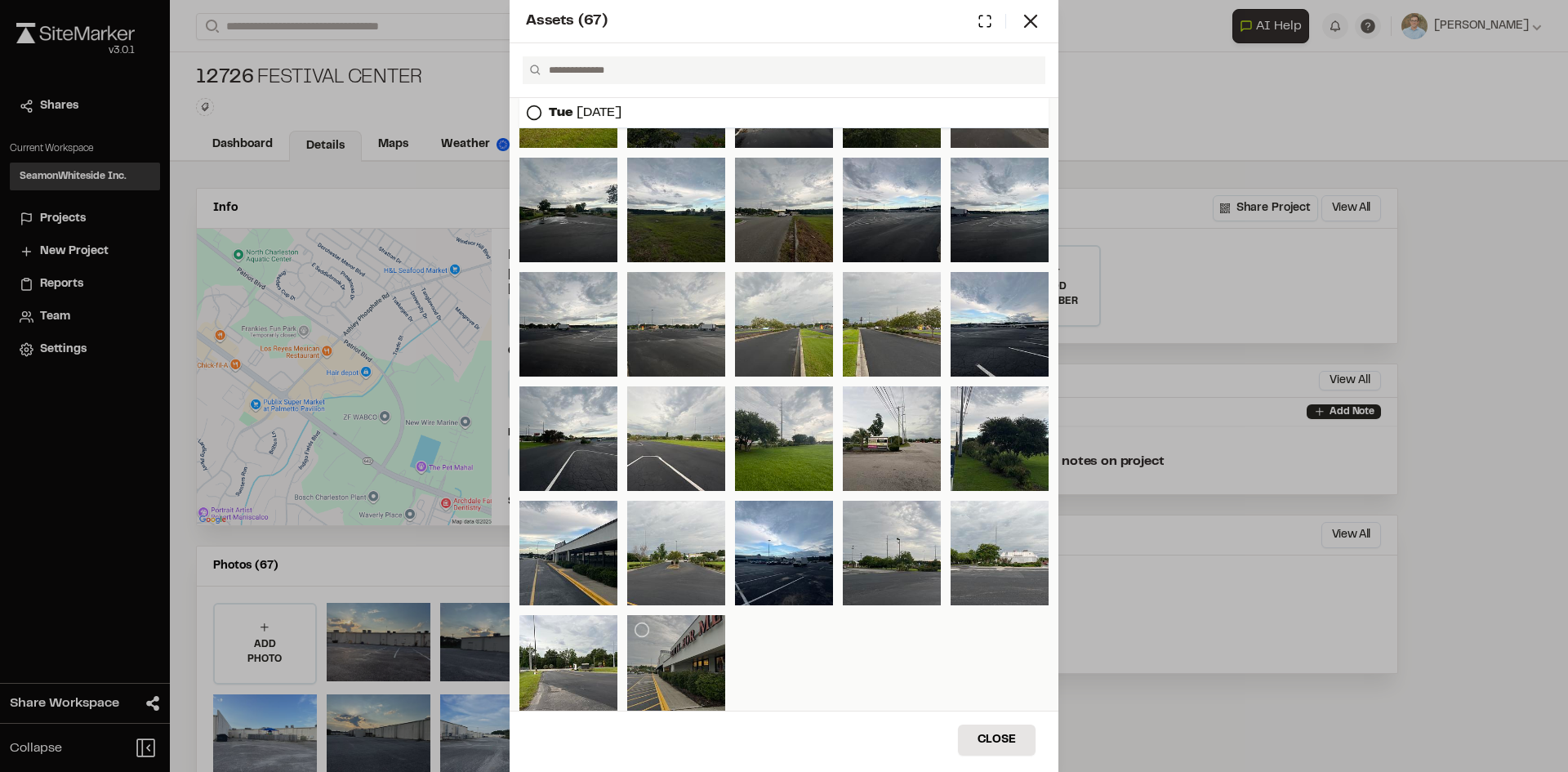
click at [689, 645] on div at bounding box center [676, 667] width 98 height 105
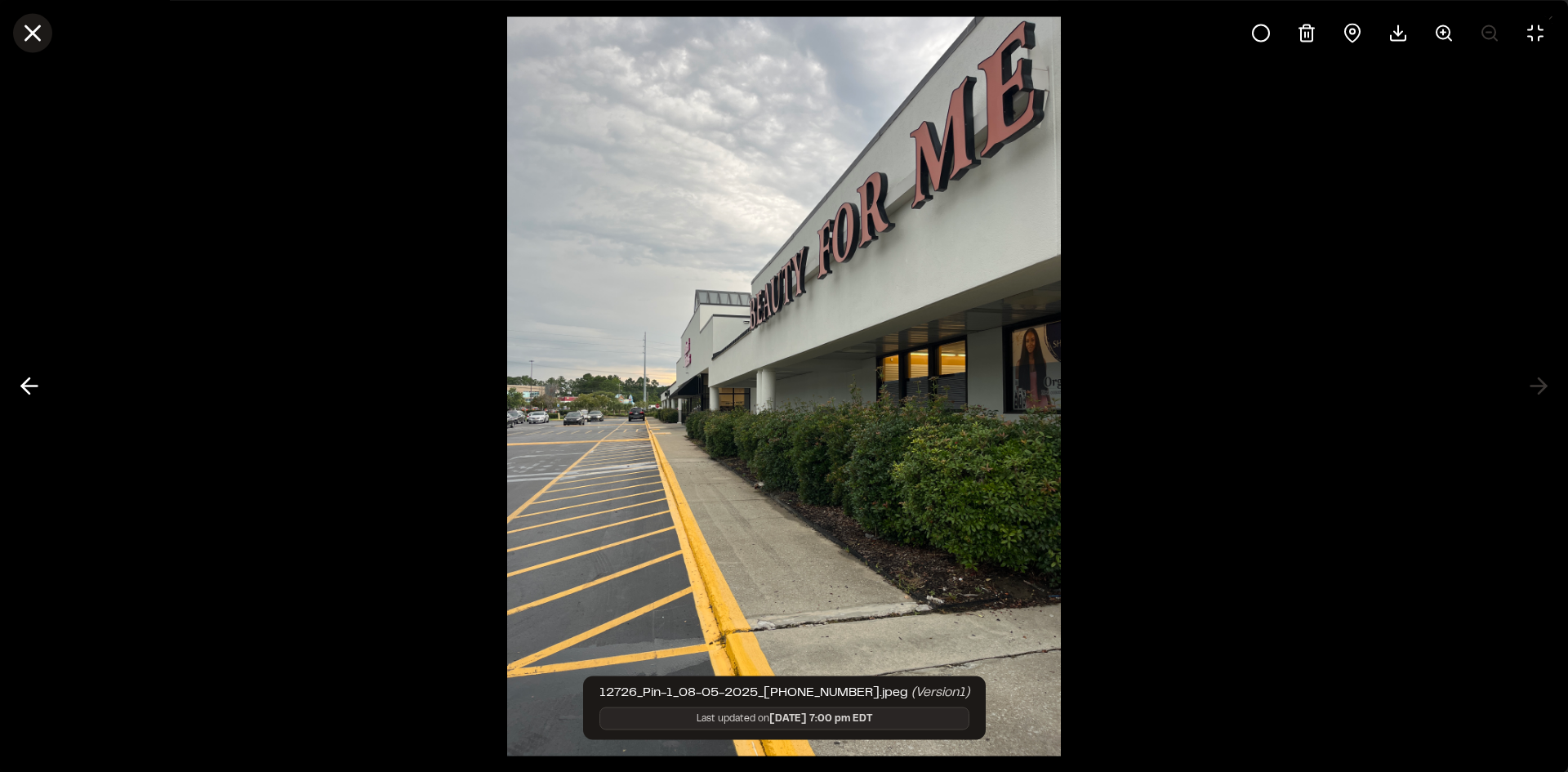
click at [25, 33] on icon at bounding box center [32, 32] width 28 height 28
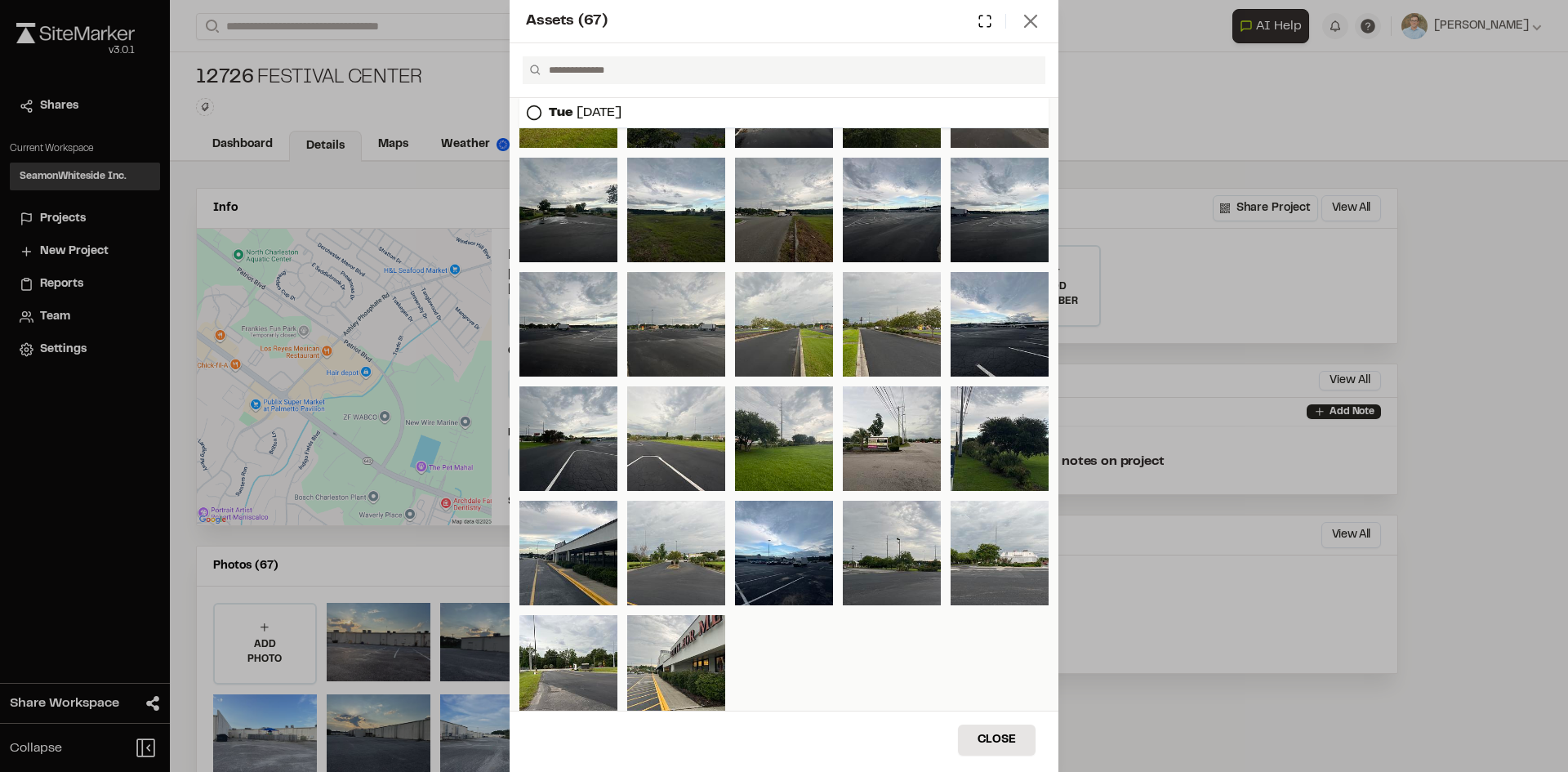
click at [1031, 21] on line at bounding box center [1031, 22] width 12 height 12
